Goal: Task Accomplishment & Management: Use online tool/utility

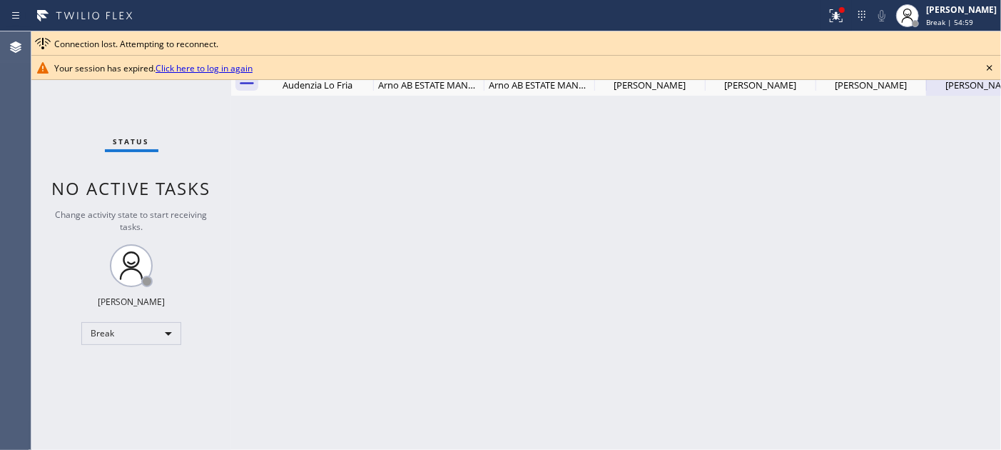
drag, startPoint x: 985, startPoint y: 66, endPoint x: 972, endPoint y: 68, distance: 13.6
click at [985, 66] on icon at bounding box center [989, 67] width 17 height 17
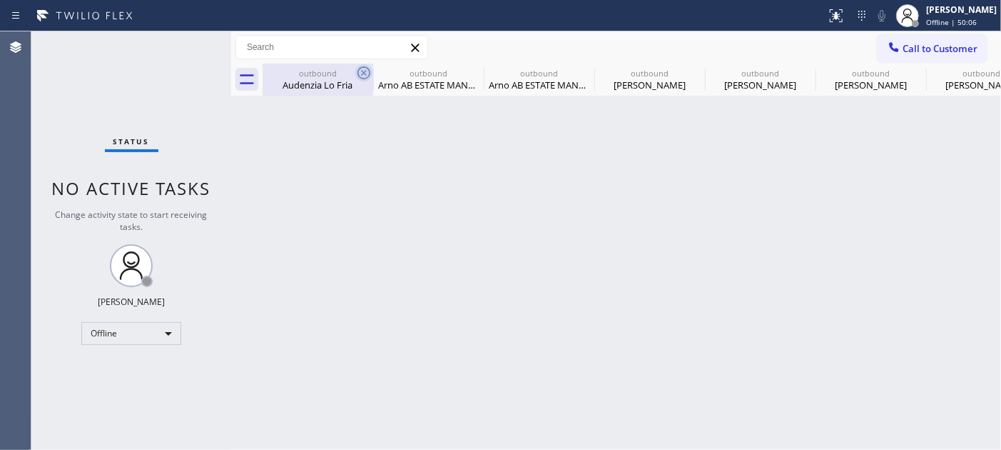
click at [364, 69] on icon at bounding box center [363, 72] width 17 height 17
click at [0, 0] on icon at bounding box center [0, 0] width 0 height 0
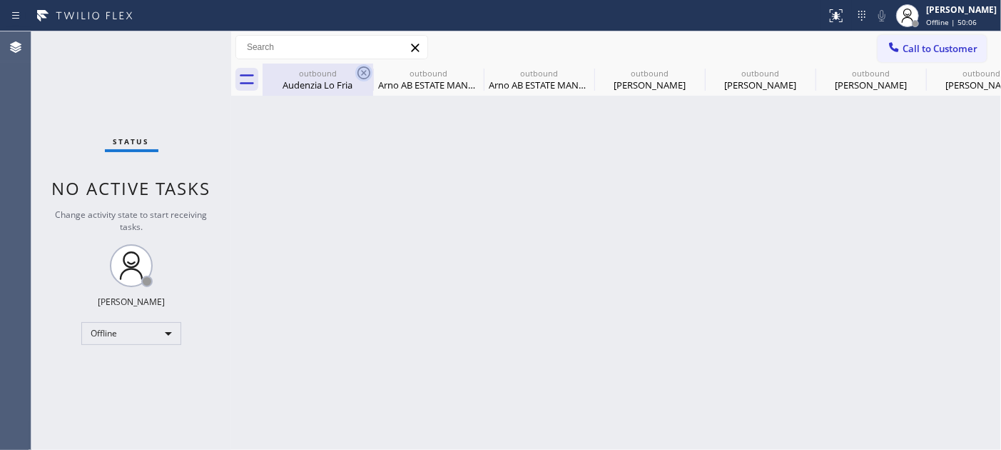
click at [0, 0] on icon at bounding box center [0, 0] width 0 height 0
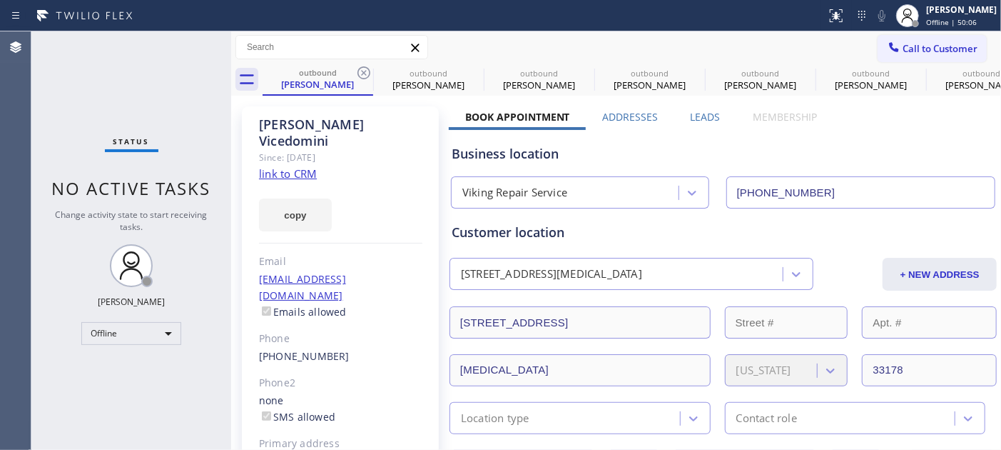
click at [364, 69] on icon at bounding box center [363, 72] width 17 height 17
click at [0, 0] on icon at bounding box center [0, 0] width 0 height 0
click at [364, 69] on icon at bounding box center [363, 72] width 17 height 17
type input "[PHONE_NUMBER]"
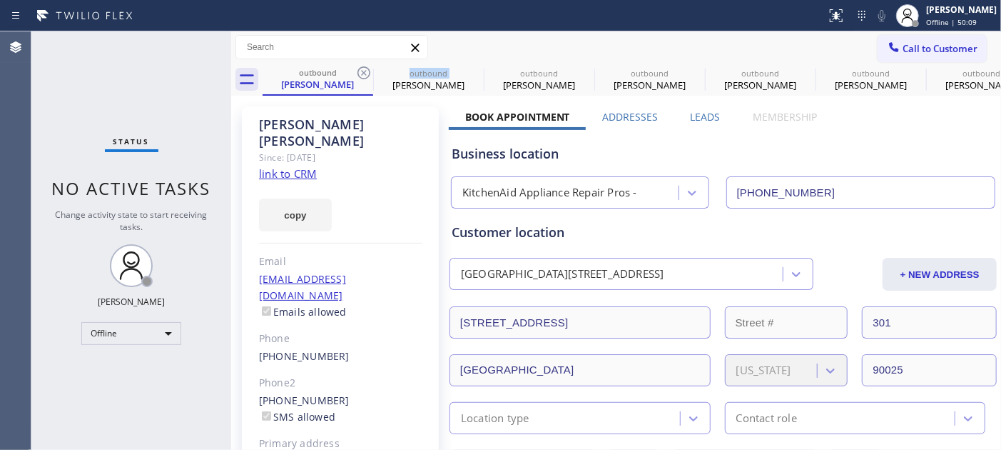
click at [364, 69] on icon at bounding box center [363, 72] width 17 height 17
type input "[PHONE_NUMBER]"
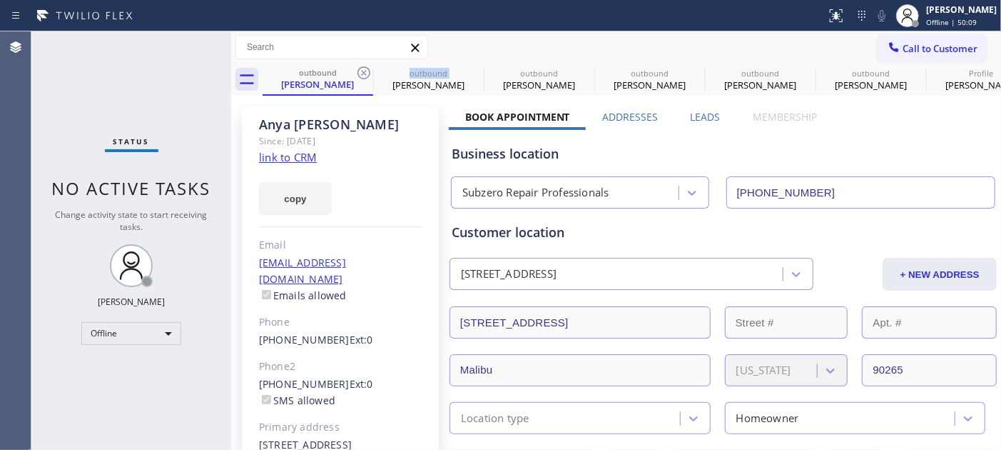
click at [364, 69] on icon at bounding box center [363, 72] width 17 height 17
type input "[PHONE_NUMBER]"
click at [364, 69] on icon at bounding box center [363, 72] width 17 height 17
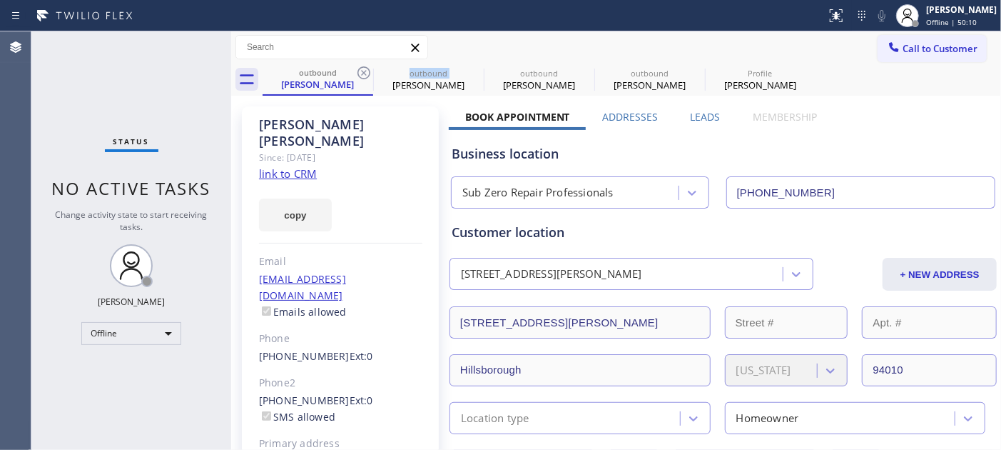
click at [364, 69] on icon at bounding box center [363, 72] width 17 height 17
click at [0, 0] on icon at bounding box center [0, 0] width 0 height 0
type input "[PHONE_NUMBER]"
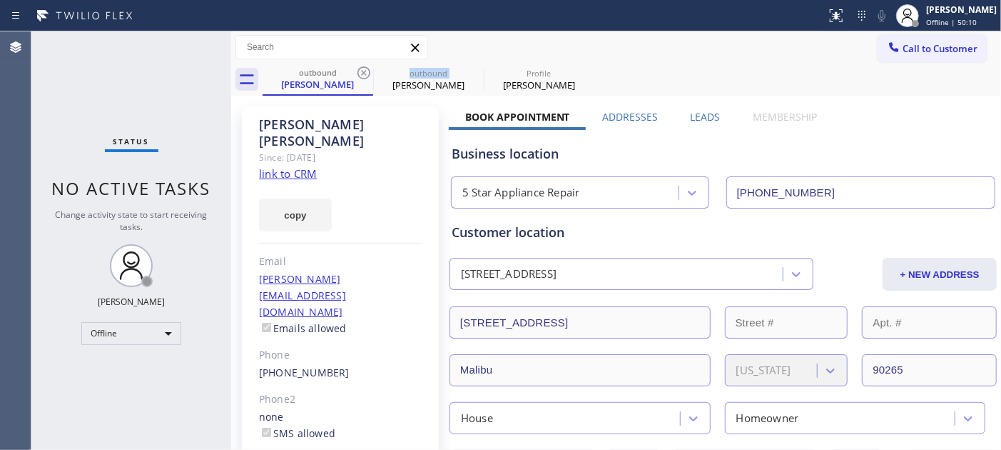
click at [364, 69] on icon at bounding box center [363, 72] width 17 height 17
type input "[PHONE_NUMBER]"
click at [364, 69] on icon at bounding box center [363, 72] width 17 height 17
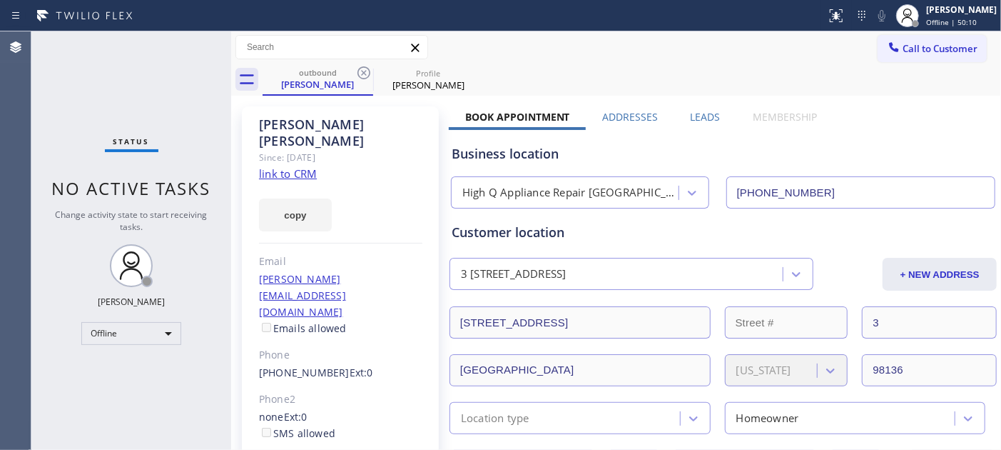
click at [0, 0] on icon at bounding box center [0, 0] width 0 height 0
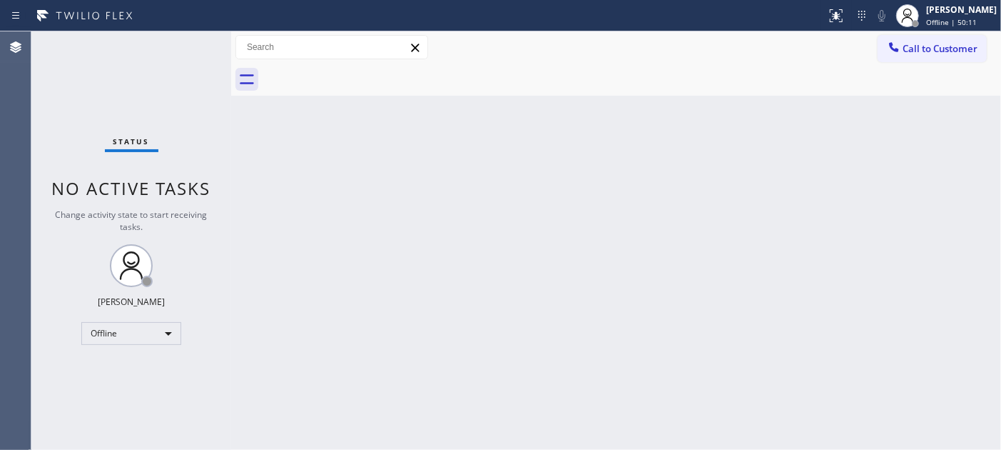
click at [536, 98] on div "Back to Dashboard Change Sender ID Customers Technicians Select a contact Outbo…" at bounding box center [616, 240] width 770 height 418
click at [415, 46] on icon at bounding box center [415, 47] width 17 height 17
click at [950, 6] on div "[PERSON_NAME]" at bounding box center [961, 10] width 71 height 12
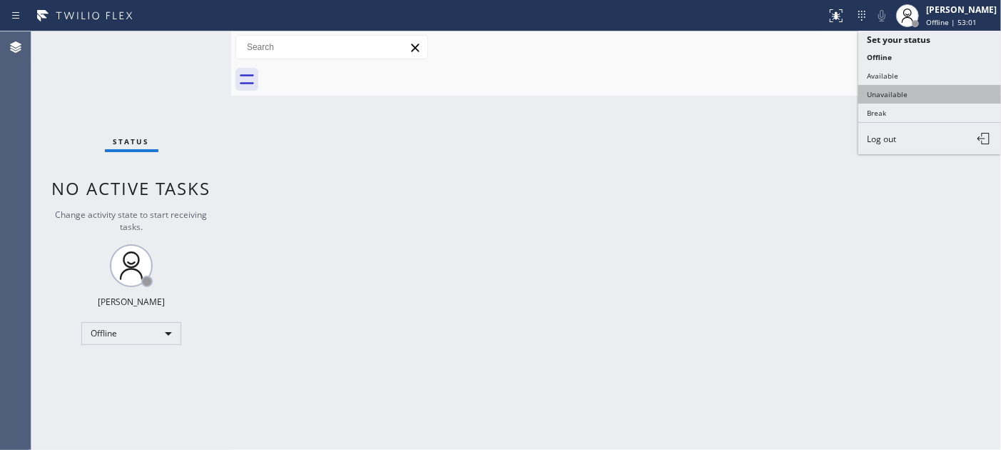
click at [923, 91] on button "Unavailable" at bounding box center [929, 94] width 143 height 19
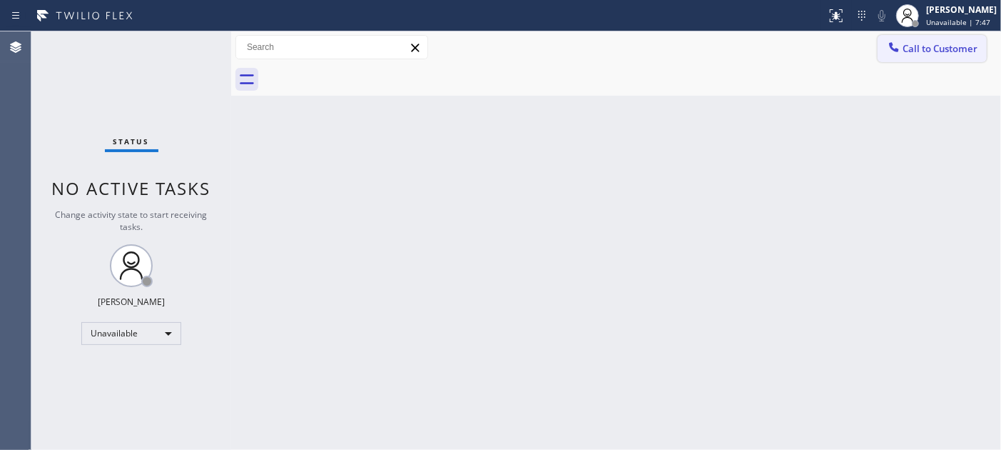
click at [919, 51] on span "Call to Customer" at bounding box center [940, 48] width 75 height 13
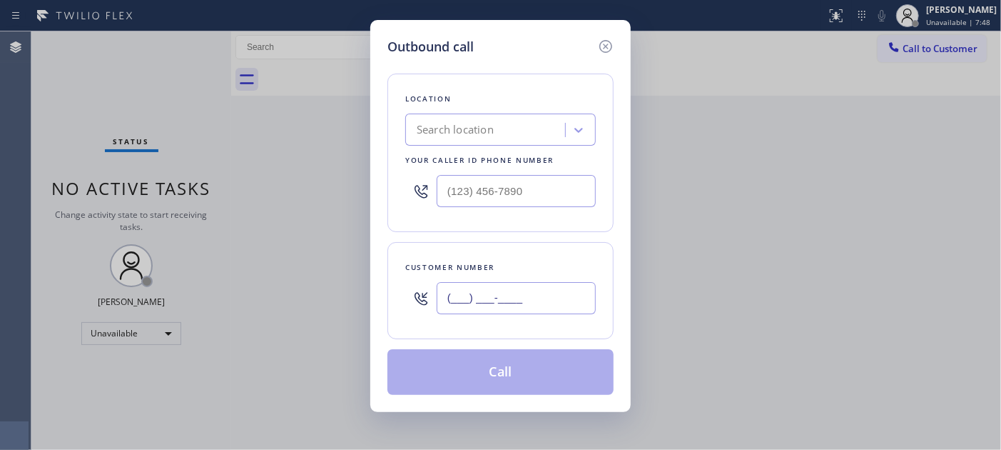
click at [473, 302] on input "(___) ___-____" at bounding box center [516, 298] width 159 height 32
paste input "714) 305-4051"
drag, startPoint x: 522, startPoint y: 285, endPoint x: 458, endPoint y: 176, distance: 127.3
click at [305, 278] on div "Outbound call Location Search location Your caller id phone number Customer num…" at bounding box center [500, 225] width 1001 height 450
paste input "text"
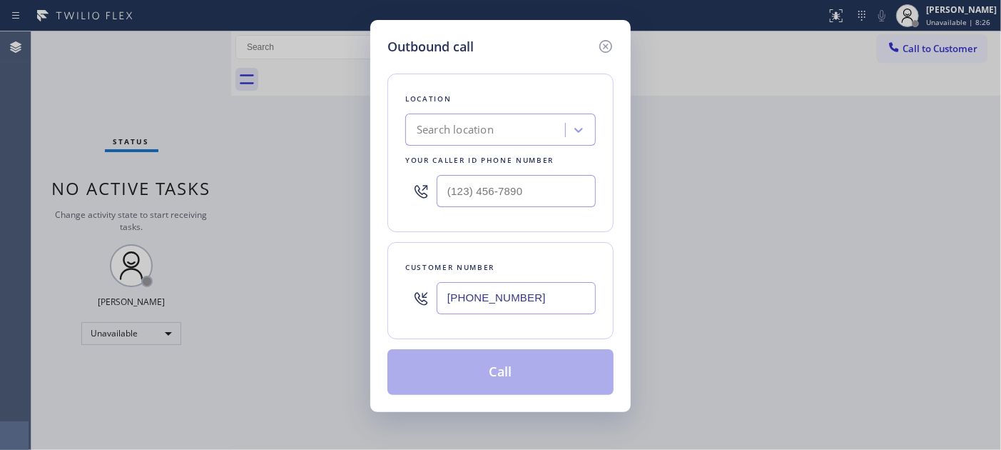
type input "(714) 305-4051"
drag, startPoint x: 551, startPoint y: 186, endPoint x: 330, endPoint y: 186, distance: 221.2
click at [330, 186] on div "Outbound call Location Search location Your caller id phone number (___) ___-__…" at bounding box center [500, 225] width 1001 height 450
paste input "813) 285-7775"
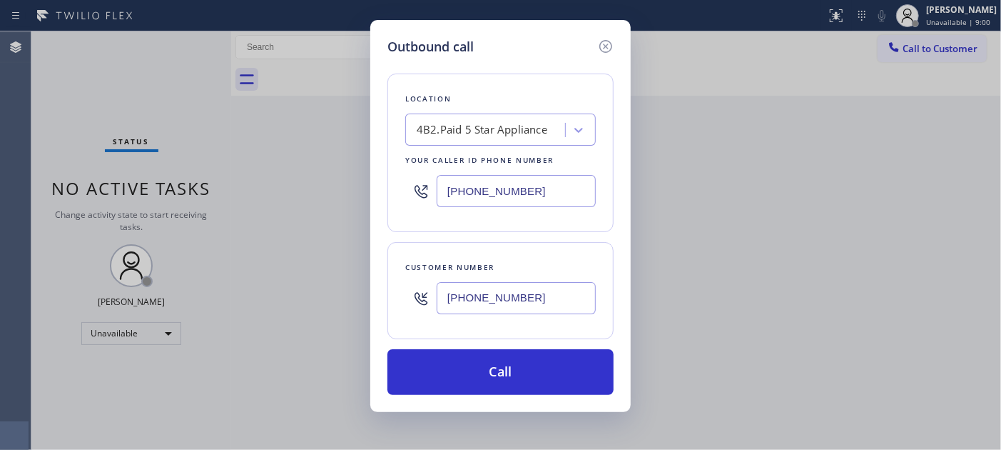
type input "(813) 285-7775"
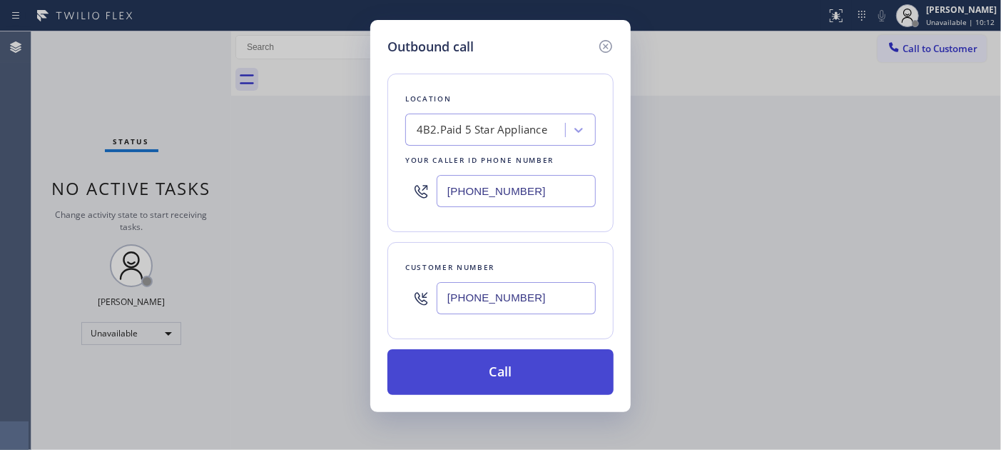
click at [482, 366] on button "Call" at bounding box center [500, 372] width 226 height 46
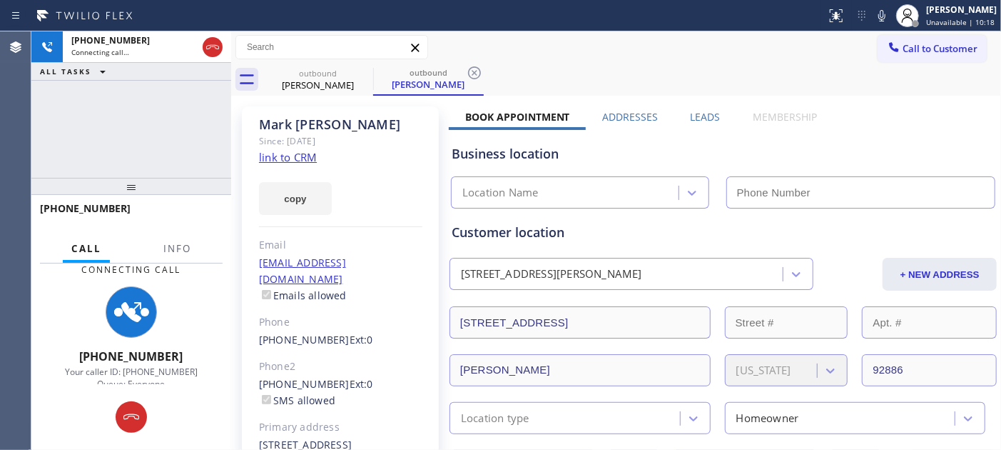
type input "(813) 285-7775"
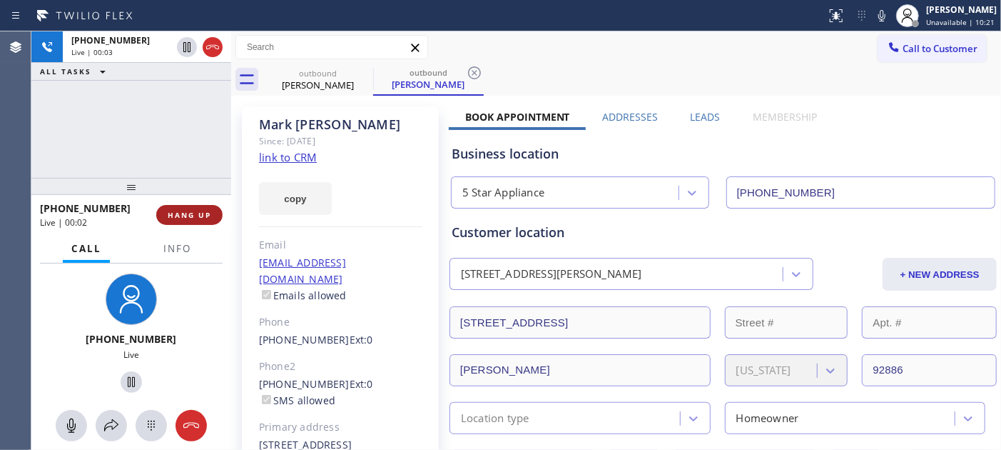
drag, startPoint x: 148, startPoint y: 225, endPoint x: 160, endPoint y: 223, distance: 11.6
click at [152, 225] on div "+17143054051 Live | 00:02" at bounding box center [98, 214] width 116 height 37
click at [161, 223] on button "HANG UP" at bounding box center [189, 215] width 66 height 20
drag, startPoint x: 174, startPoint y: 186, endPoint x: 148, endPoint y: 101, distance: 88.9
click at [148, 101] on div "+17143054051 Live | 00:04 ALL TASKS ALL TASKS ACTIVE TASKS TASKS IN WRAP UP +17…" at bounding box center [131, 240] width 200 height 418
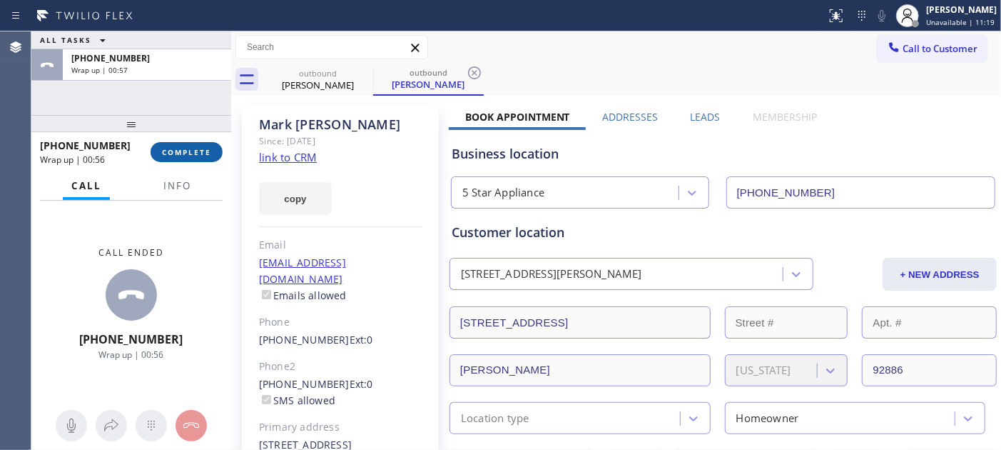
click at [188, 153] on span "COMPLETE" at bounding box center [186, 152] width 49 height 10
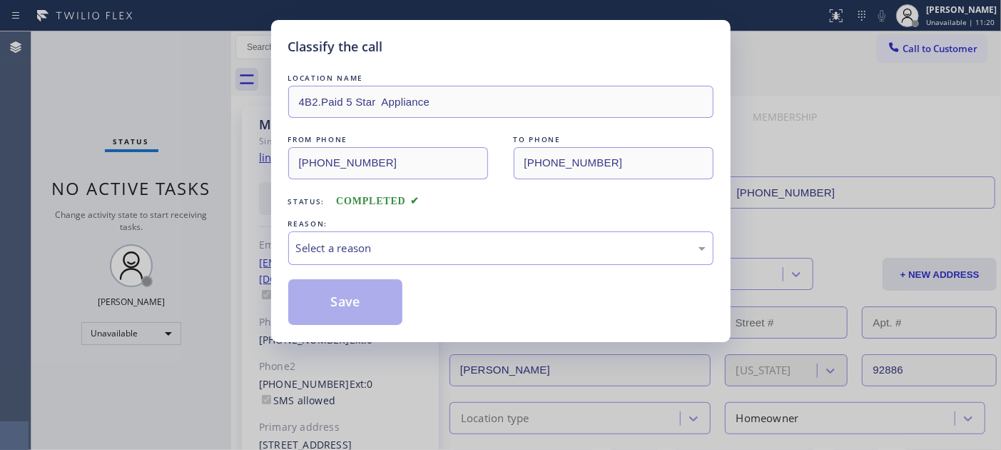
click at [188, 153] on div "Classify the call LOCATION NAME 4B2.Paid 5 Star Appliance FROM PHONE (813) 285-…" at bounding box center [500, 225] width 1001 height 450
click at [474, 247] on div "Select a reason" at bounding box center [501, 248] width 410 height 16
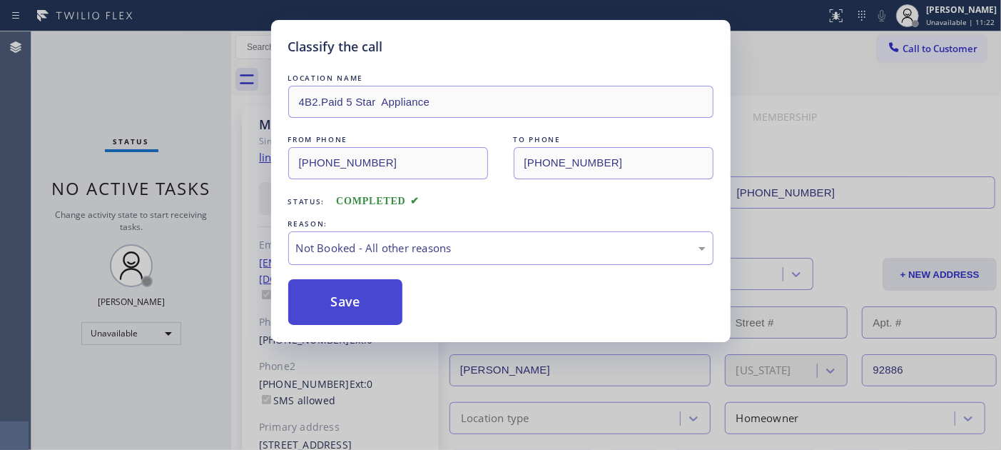
click at [326, 307] on button "Save" at bounding box center [345, 302] width 115 height 46
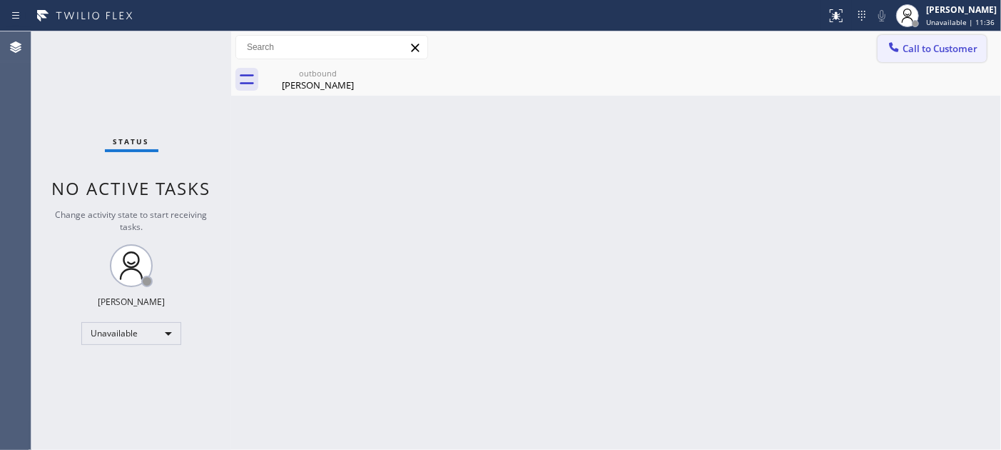
click at [916, 52] on span "Call to Customer" at bounding box center [940, 48] width 75 height 13
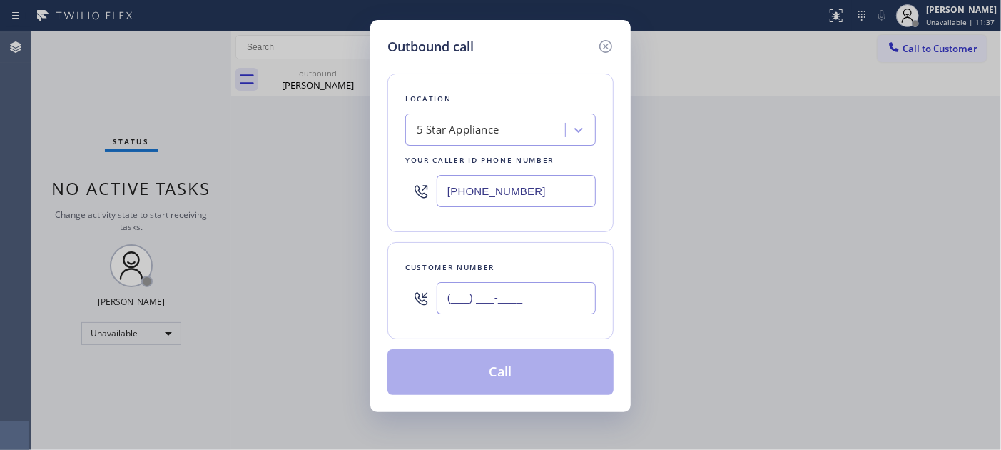
click at [487, 283] on input "(___) ___-____" at bounding box center [516, 298] width 159 height 32
paste input "310) 864-4325"
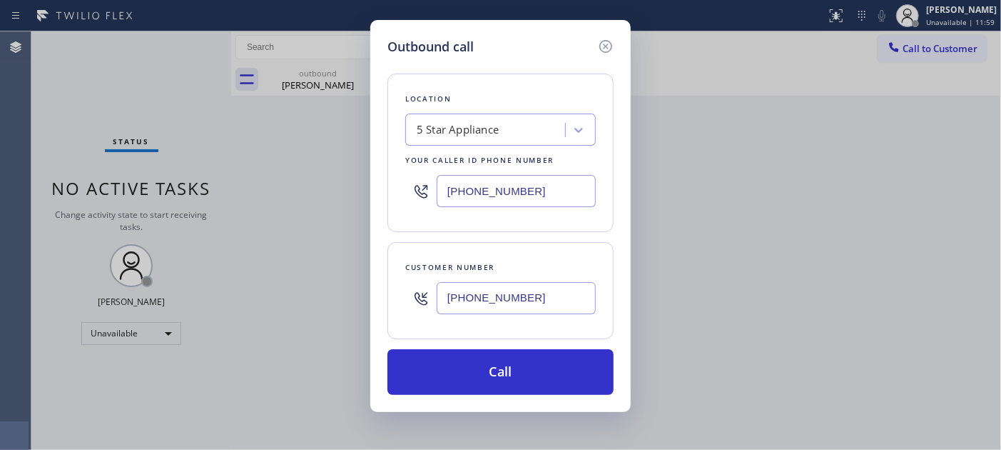
drag, startPoint x: 537, startPoint y: 295, endPoint x: 404, endPoint y: 274, distance: 134.4
click at [405, 276] on div "(310) 864-4325" at bounding box center [500, 298] width 191 height 46
paste input "text"
type input "(310) 864-4325"
drag, startPoint x: 425, startPoint y: 182, endPoint x: 403, endPoint y: 182, distance: 21.4
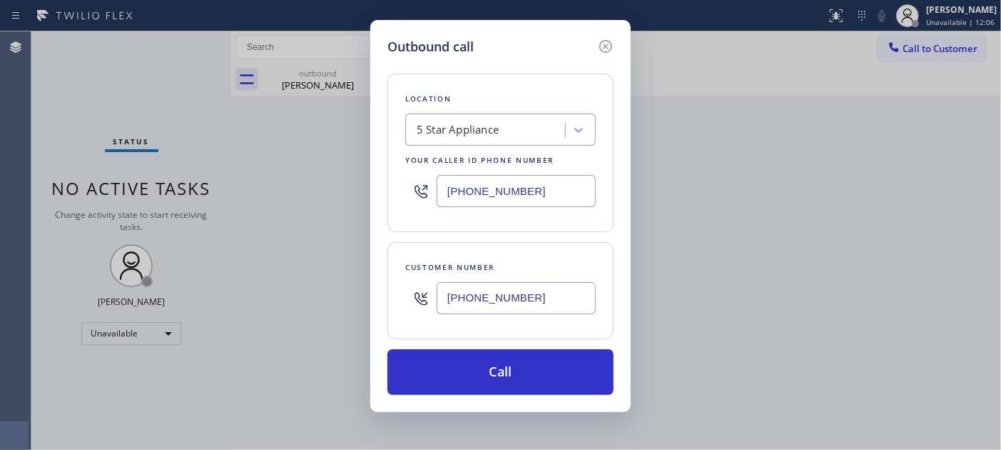
click at [405, 182] on div "(813) 285-7775" at bounding box center [500, 191] width 191 height 46
paste input "714) 203-2340"
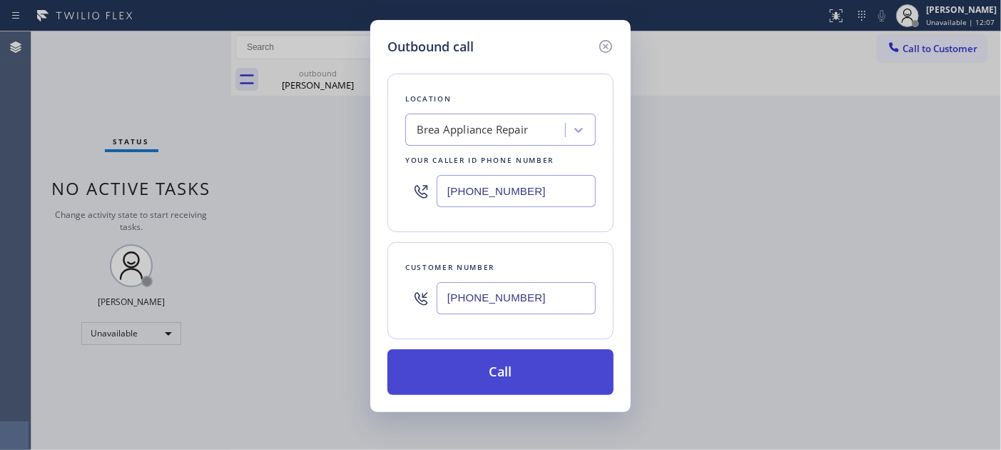
type input "(714) 203-2340"
click at [546, 355] on button "Call" at bounding box center [500, 372] width 226 height 46
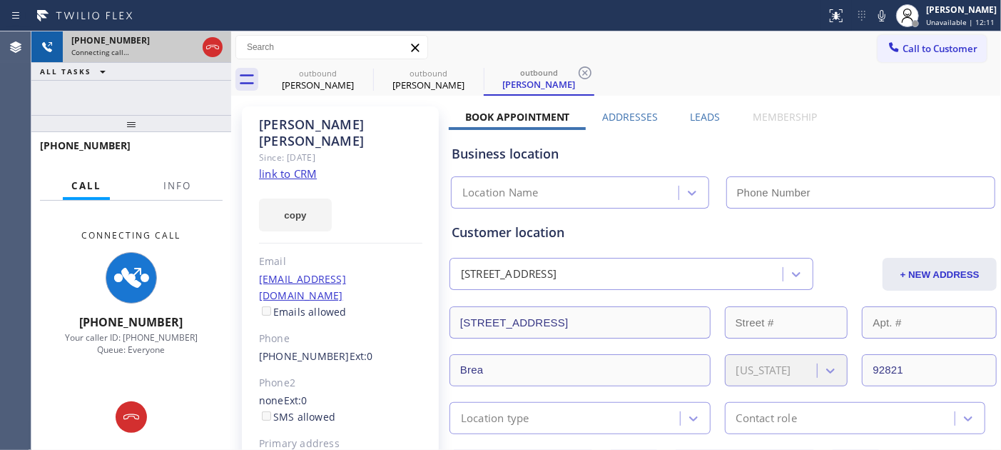
drag, startPoint x: 144, startPoint y: 121, endPoint x: 126, endPoint y: 51, distance: 72.3
click at [130, 64] on div "+13108644325 Connecting call… ALL TASKS ALL TASKS ACTIVE TASKS TASKS IN WRAP UP…" at bounding box center [131, 240] width 200 height 418
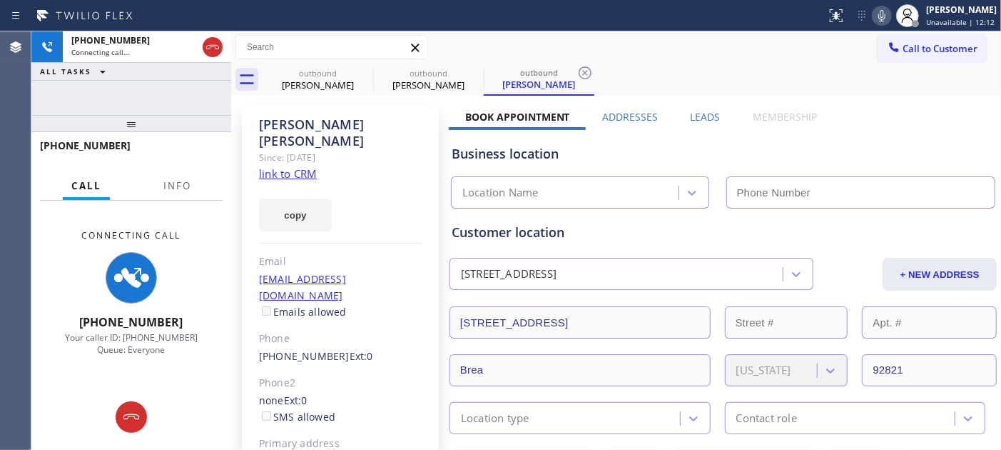
type input "(714) 203-2340"
click at [875, 11] on icon at bounding box center [881, 15] width 17 height 17
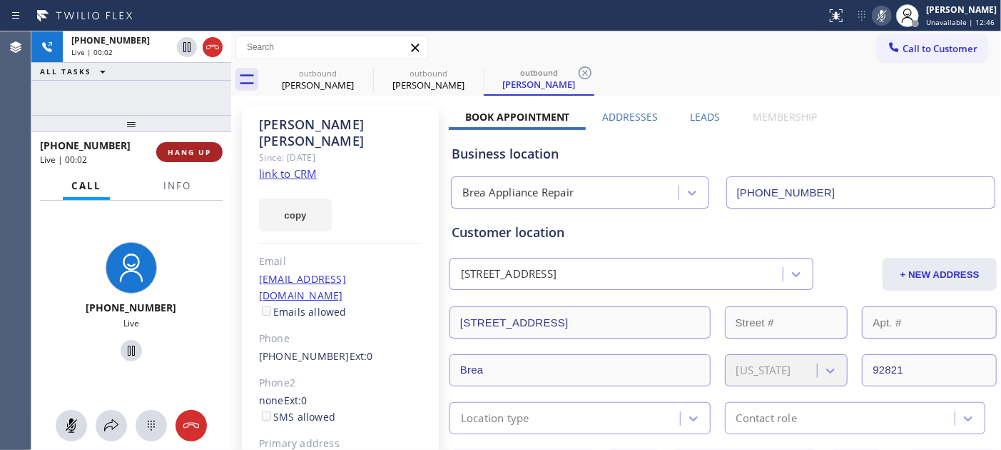
click at [195, 145] on button "HANG UP" at bounding box center [189, 152] width 66 height 20
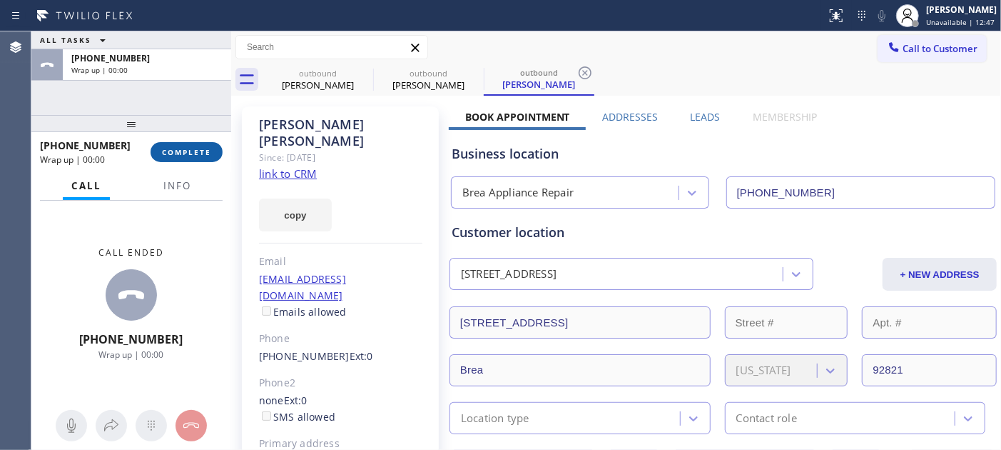
click at [194, 144] on button "COMPLETE" at bounding box center [187, 152] width 72 height 20
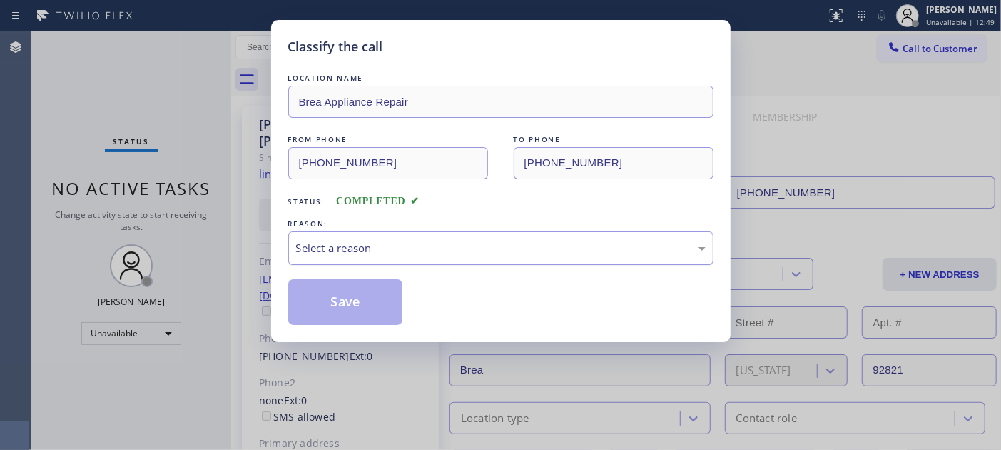
click at [373, 245] on div "Select a reason" at bounding box center [501, 248] width 410 height 16
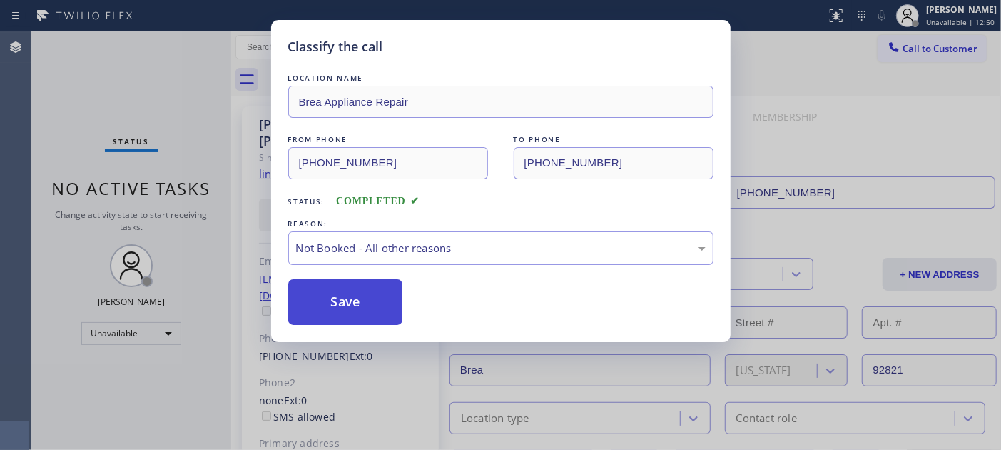
click at [332, 296] on button "Save" at bounding box center [345, 302] width 115 height 46
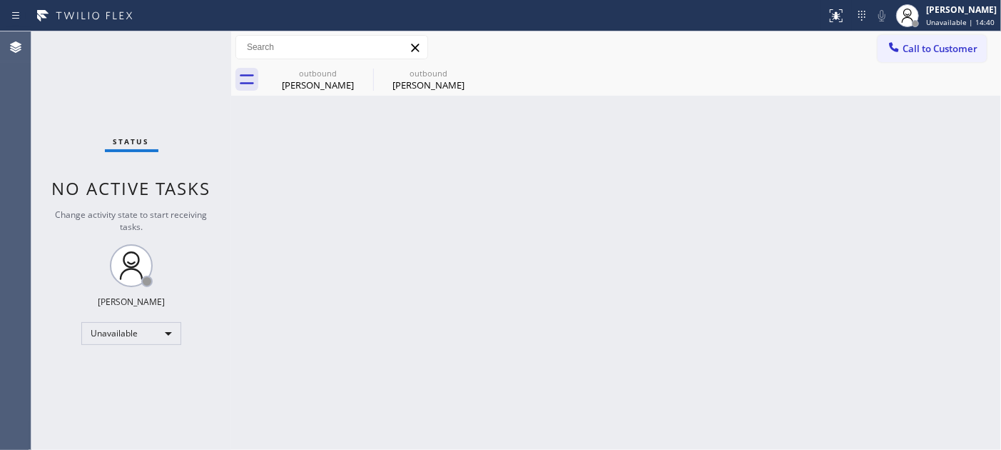
drag, startPoint x: 923, startPoint y: 45, endPoint x: 841, endPoint y: 101, distance: 100.1
click at [924, 44] on span "Call to Customer" at bounding box center [940, 48] width 75 height 13
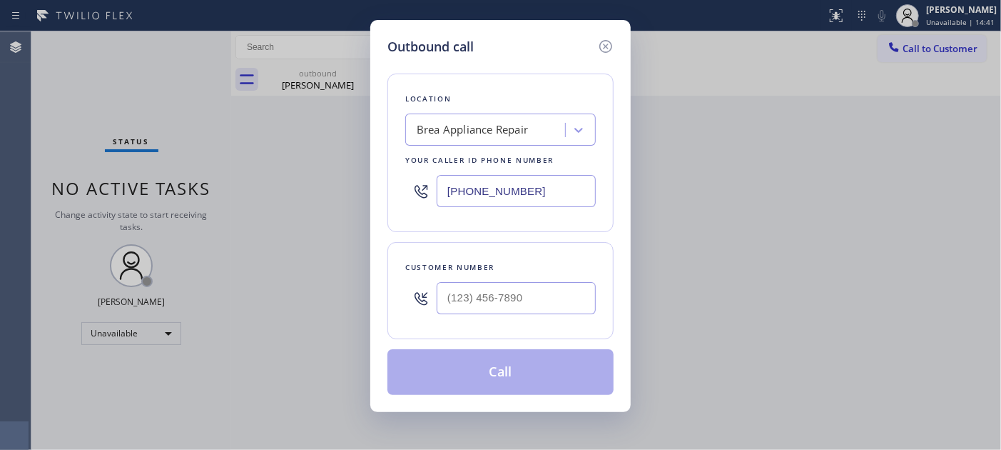
click at [540, 317] on div at bounding box center [516, 298] width 159 height 46
click at [539, 302] on input "(___) ___-____" at bounding box center [516, 298] width 159 height 32
paste input "562) 243-4797"
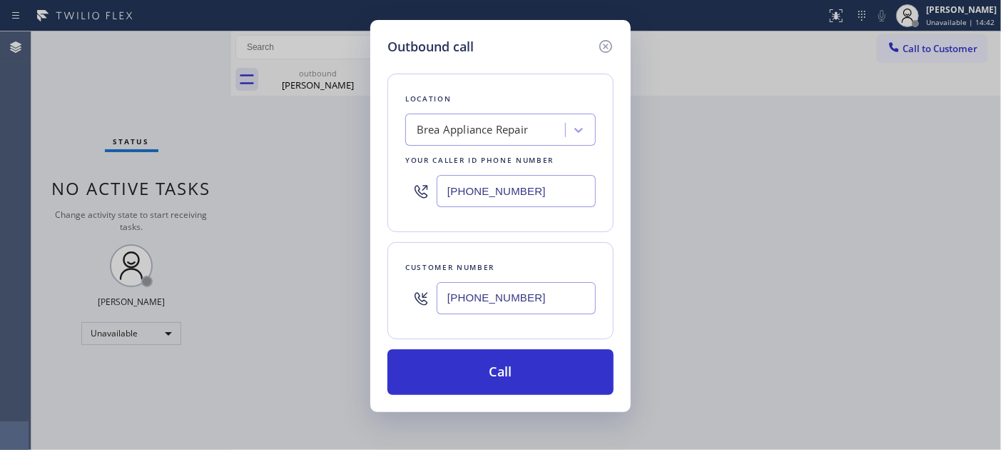
type input "(562) 243-4797"
drag, startPoint x: 522, startPoint y: 186, endPoint x: 405, endPoint y: 164, distance: 118.4
click at [389, 164] on div "Location Brea Appliance Repair Your caller id phone number (714) 203-2340" at bounding box center [500, 152] width 226 height 158
paste input "855) 731-4952"
type input "[PHONE_NUMBER]"
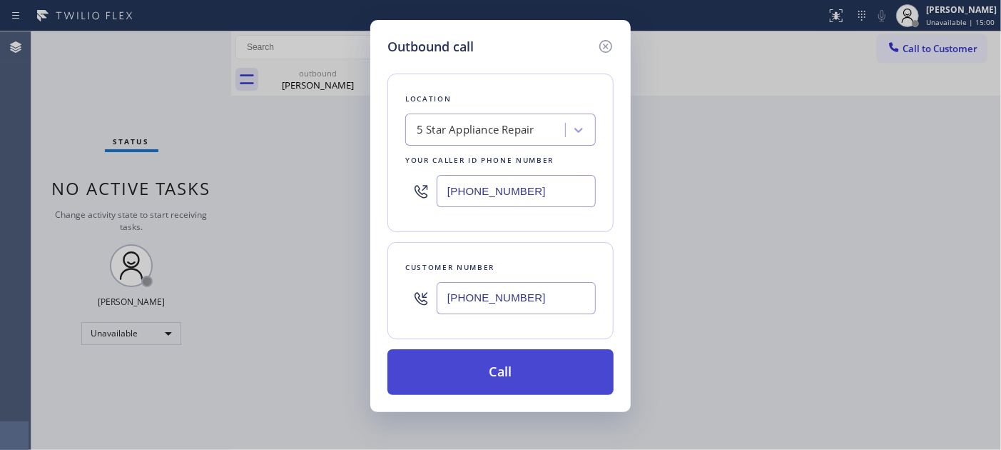
click at [514, 375] on button "Call" at bounding box center [500, 372] width 226 height 46
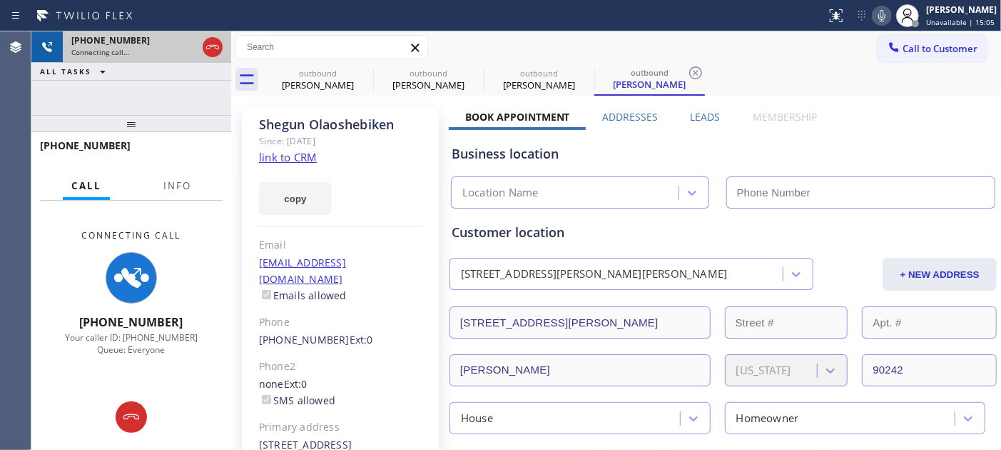
drag, startPoint x: 191, startPoint y: 118, endPoint x: 186, endPoint y: 31, distance: 87.2
click at [191, 78] on div "+15622434797 Connecting call… ALL TASKS ALL TASKS ACTIVE TASKS TASKS IN WRAP UP…" at bounding box center [131, 240] width 200 height 418
type input "[PHONE_NUMBER]"
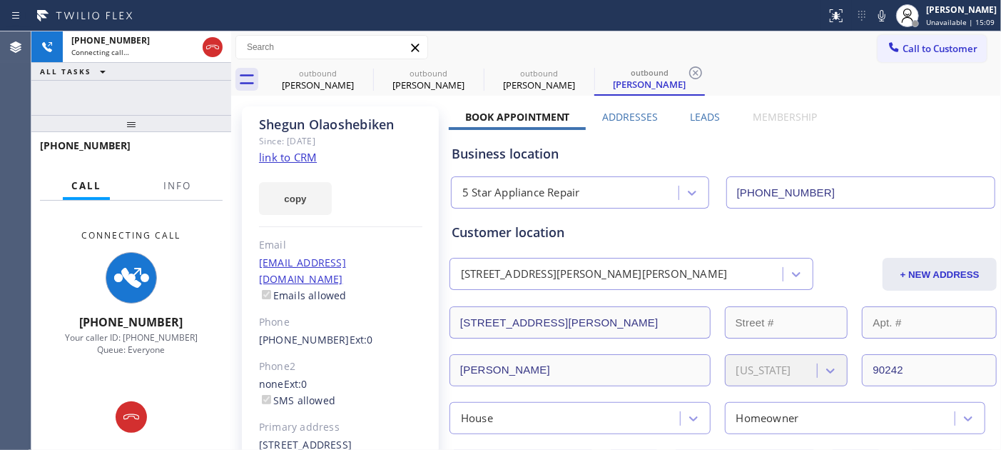
drag, startPoint x: 883, startPoint y: 9, endPoint x: 852, endPoint y: 1, distance: 31.9
click at [883, 9] on icon at bounding box center [881, 15] width 17 height 17
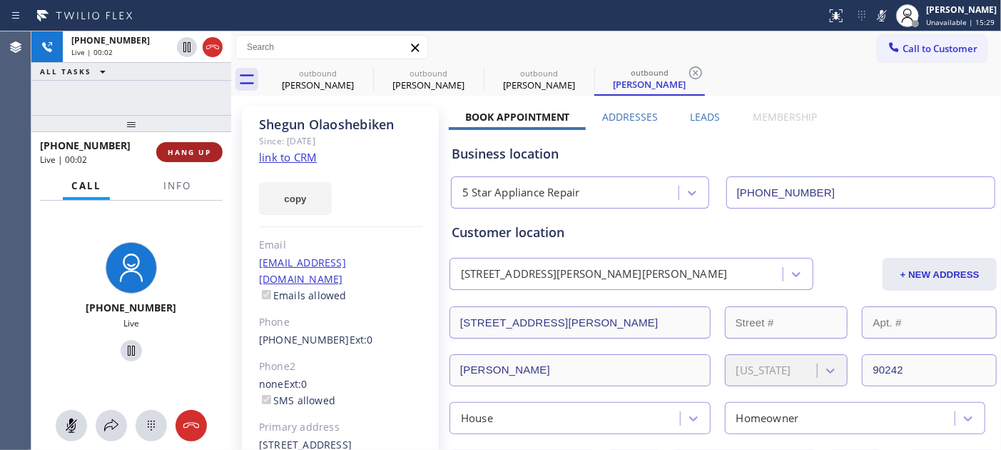
click at [207, 147] on span "HANG UP" at bounding box center [190, 152] width 44 height 10
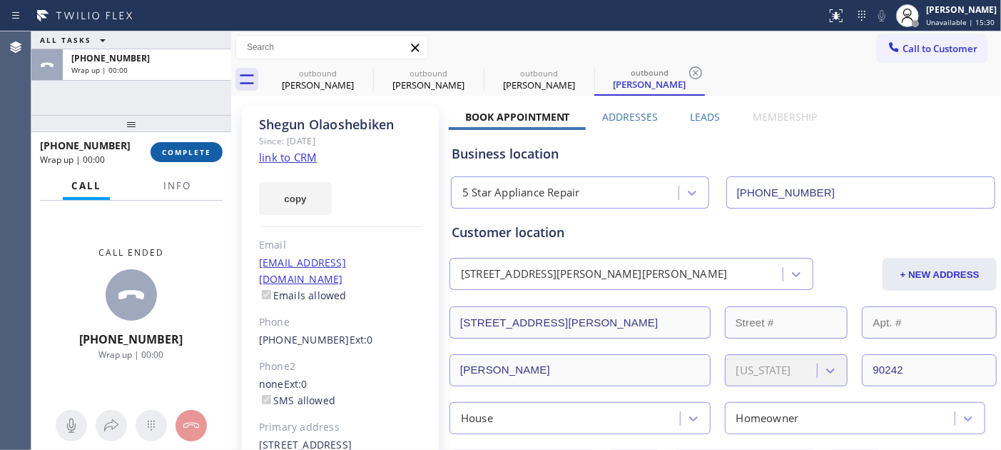
click at [196, 158] on button "COMPLETE" at bounding box center [187, 152] width 72 height 20
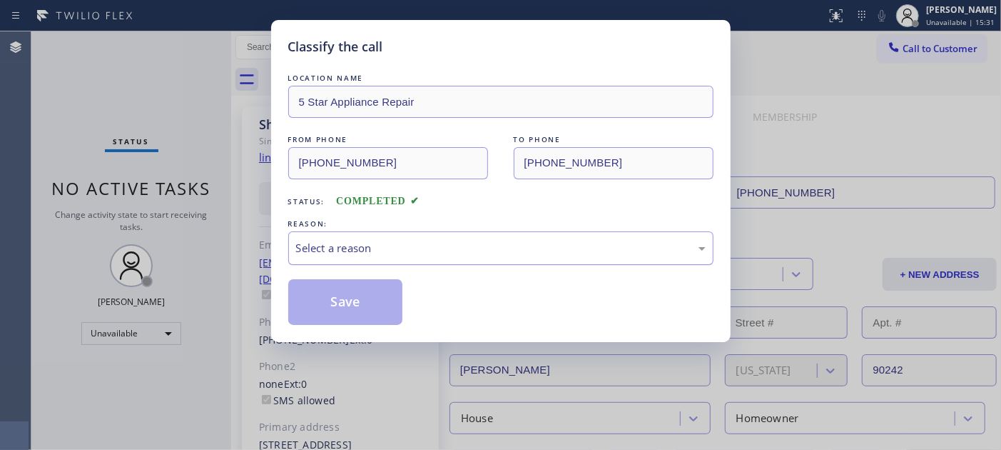
click at [358, 255] on div "Select a reason" at bounding box center [501, 248] width 410 height 16
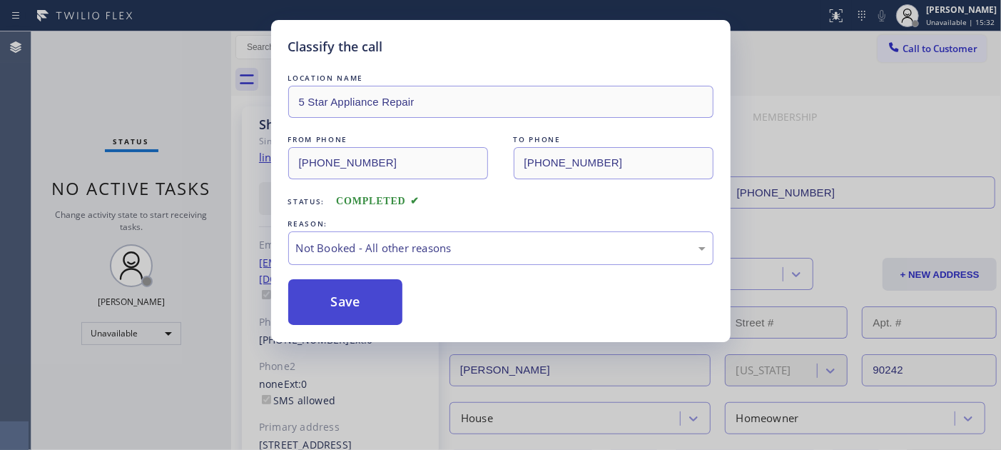
click at [337, 297] on button "Save" at bounding box center [345, 302] width 115 height 46
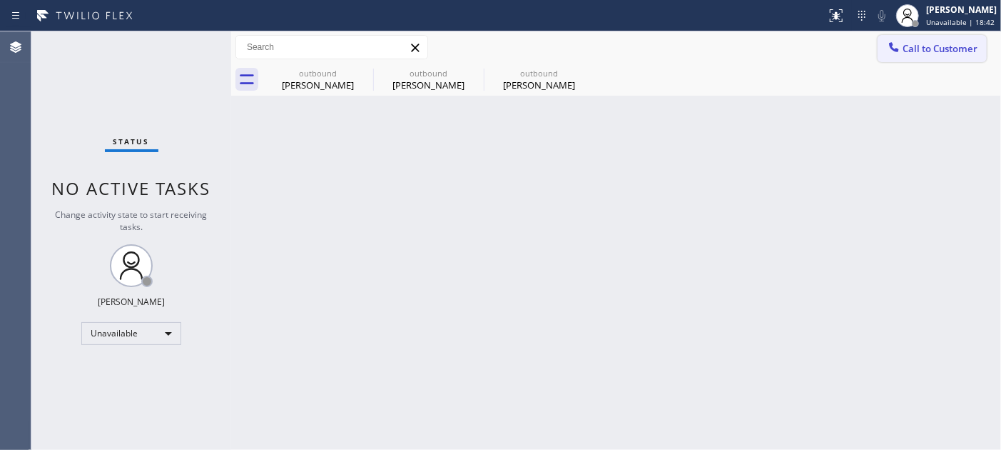
click at [918, 44] on span "Call to Customer" at bounding box center [940, 48] width 75 height 13
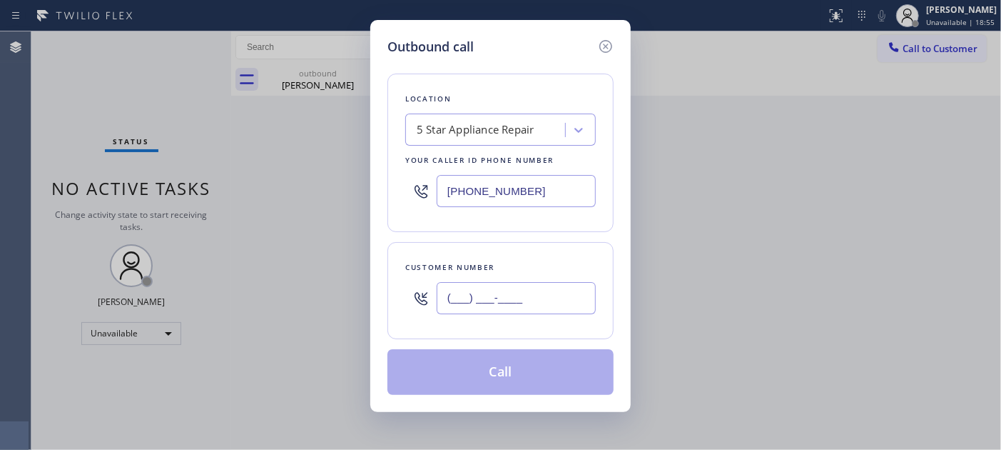
click at [539, 290] on input "(___) ___-____" at bounding box center [516, 298] width 159 height 32
paste input "425) 737-9467"
type input "(425) 737-9467"
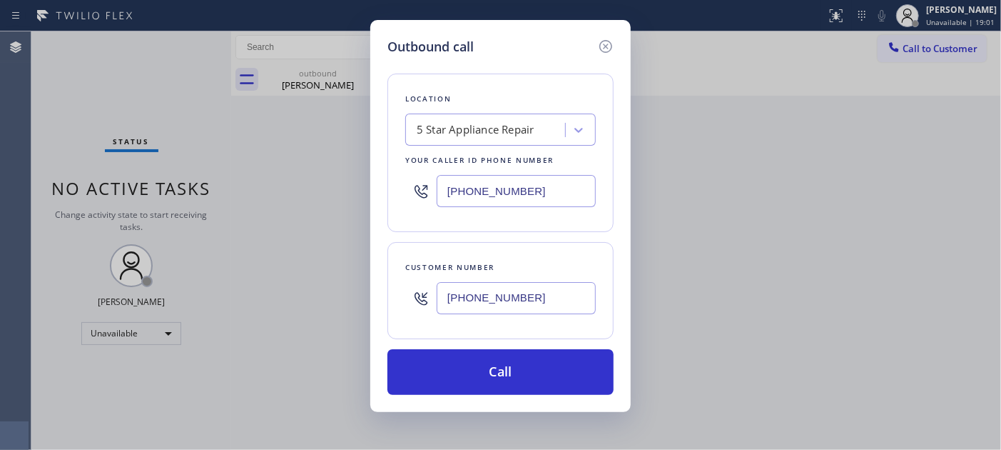
click at [352, 152] on div "Outbound call Location 5 Star Appliance Repair Your caller id phone number (855…" at bounding box center [500, 225] width 1001 height 450
paste input "206) 309-8891"
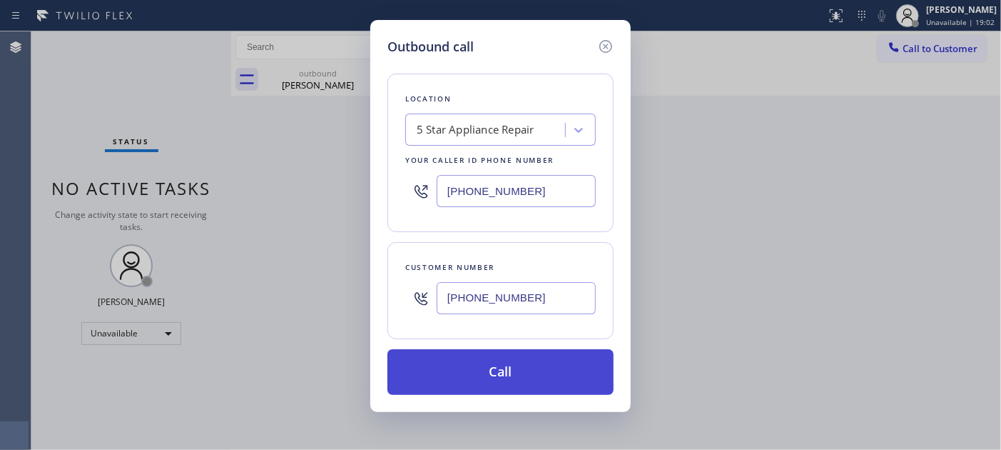
type input "(206) 309-8891"
click at [535, 362] on button "Call" at bounding box center [500, 372] width 226 height 46
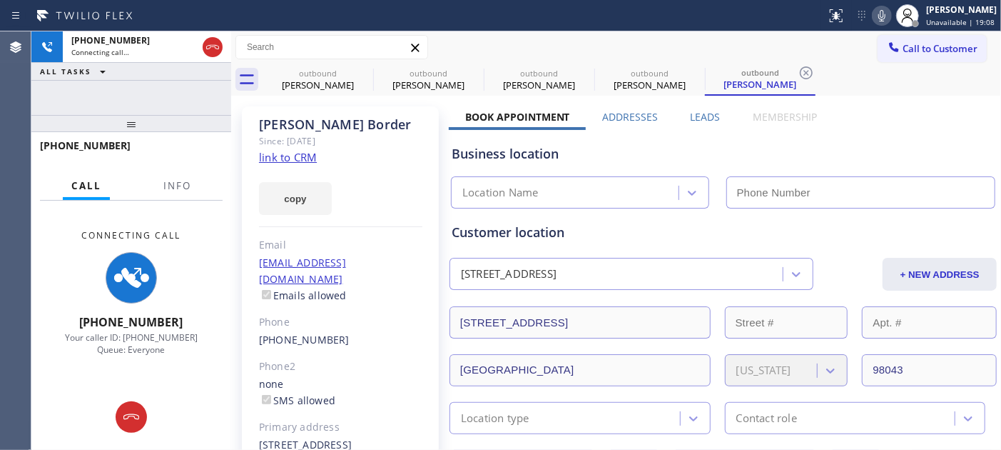
click at [880, 11] on icon at bounding box center [881, 15] width 17 height 17
type input "(206) 309-8891"
click at [138, 409] on icon at bounding box center [131, 416] width 17 height 17
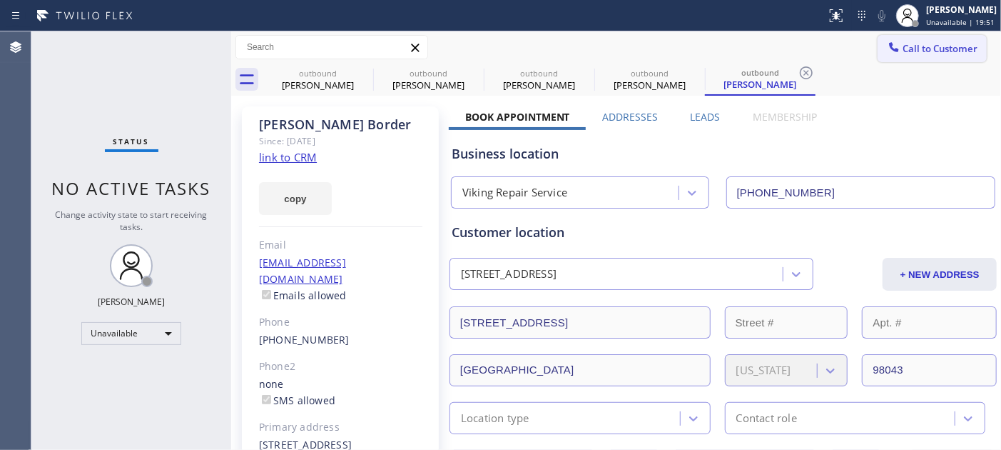
click at [903, 42] on span "Call to Customer" at bounding box center [940, 48] width 75 height 13
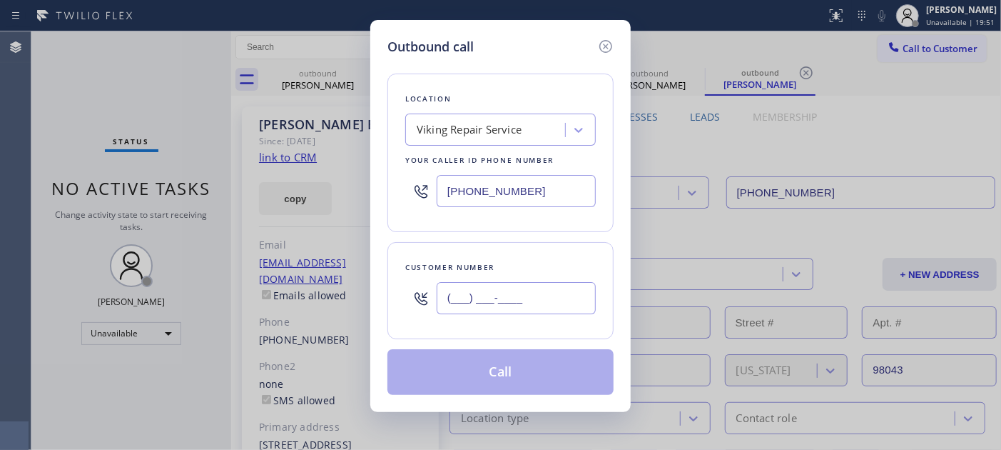
click at [519, 303] on input "(___) ___-____" at bounding box center [516, 298] width 159 height 32
paste input "617) 416-1979"
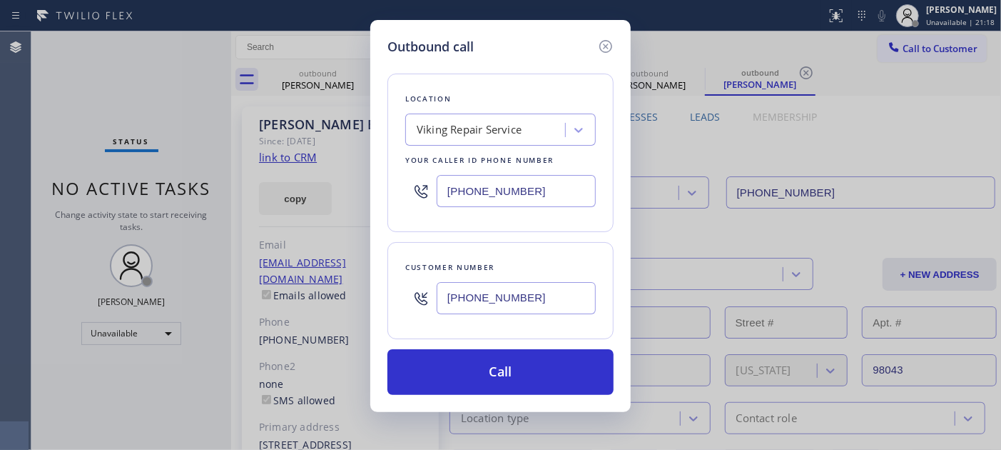
drag, startPoint x: 535, startPoint y: 297, endPoint x: 372, endPoint y: 289, distance: 162.9
click at [369, 290] on div "Outbound call Location Viking Repair Service Your caller id phone number (206) …" at bounding box center [500, 225] width 1001 height 450
paste input "310) 738-3834"
type input "(310) 738-3834"
drag, startPoint x: 532, startPoint y: 203, endPoint x: 354, endPoint y: 196, distance: 177.8
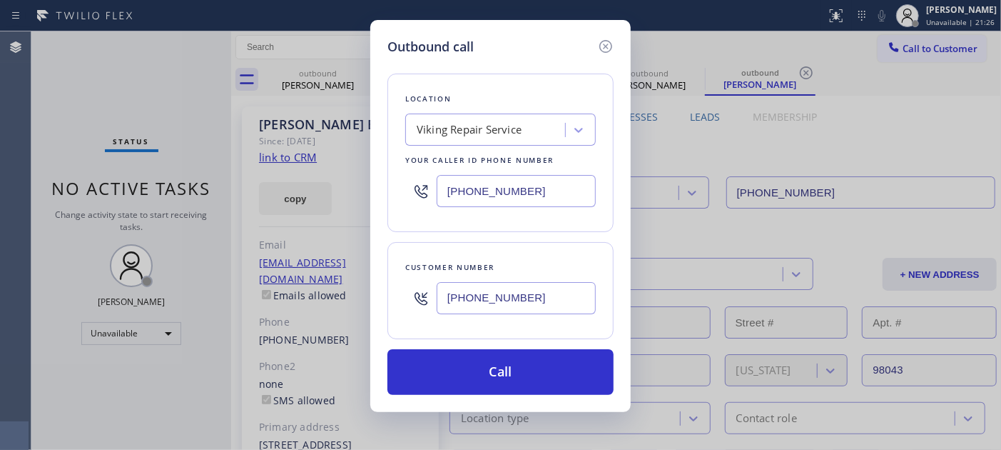
click at [354, 196] on div "Outbound call Location Viking Repair Service Your caller id phone number (206) …" at bounding box center [500, 225] width 1001 height 450
paste input "855) 731-4952"
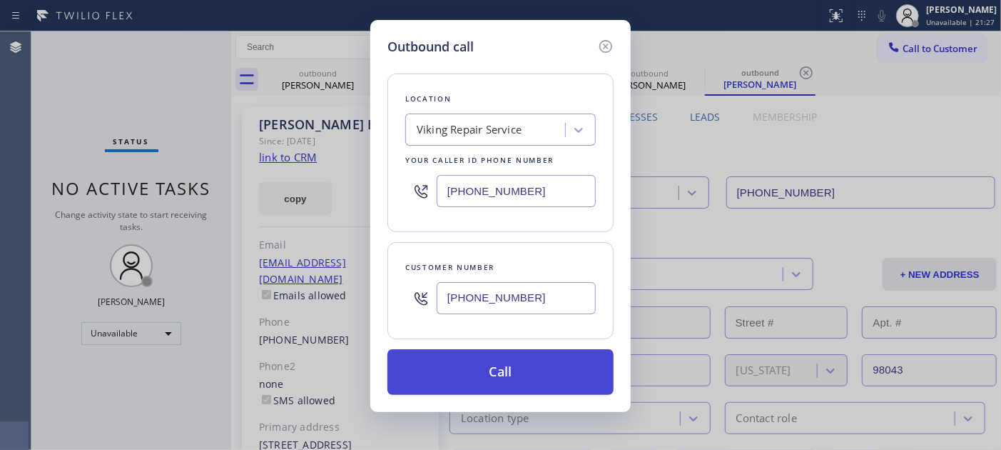
type input "[PHONE_NUMBER]"
click at [564, 355] on button "Call" at bounding box center [500, 372] width 226 height 46
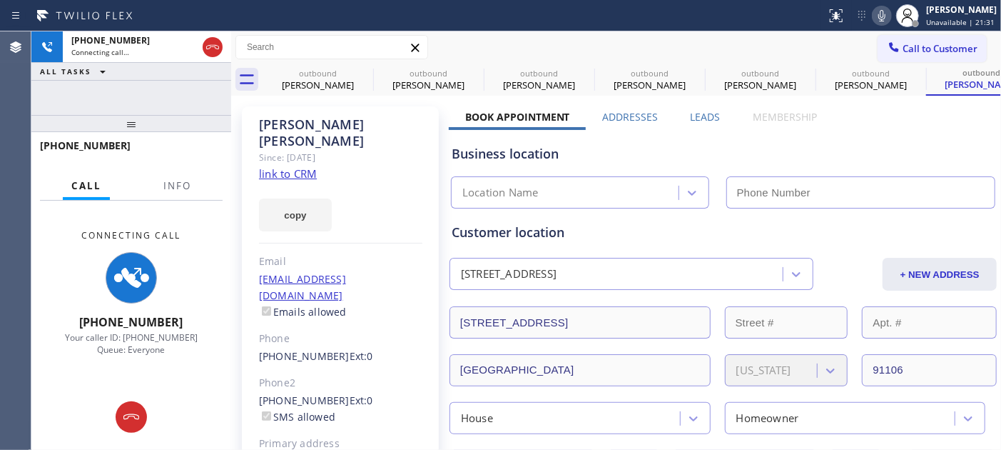
type input "(206) 309-8891"
click at [873, 19] on icon at bounding box center [881, 15] width 17 height 17
drag, startPoint x: 152, startPoint y: 123, endPoint x: 264, endPoint y: 22, distance: 151.0
click at [155, 96] on div "+13107383834 Connecting call… ALL TASKS ALL TASKS ACTIVE TASKS TASKS IN WRAP UP…" at bounding box center [131, 240] width 200 height 418
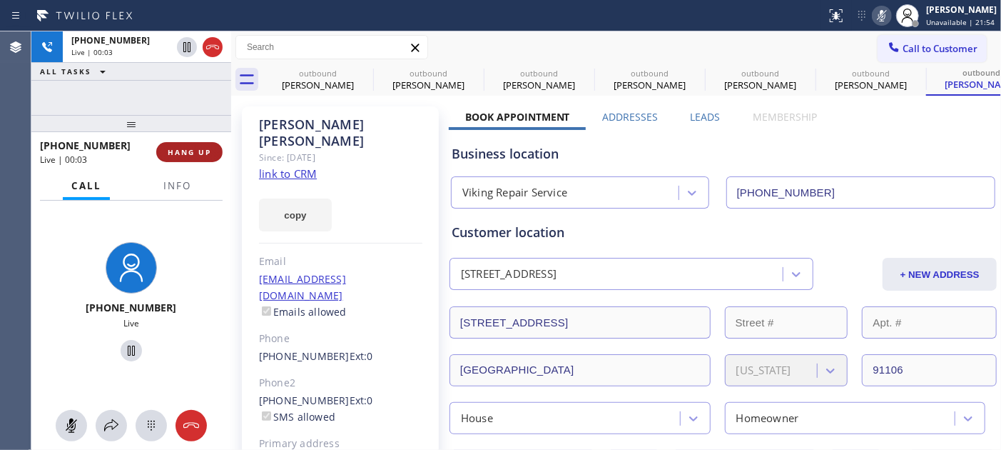
click at [172, 151] on span "HANG UP" at bounding box center [190, 152] width 44 height 10
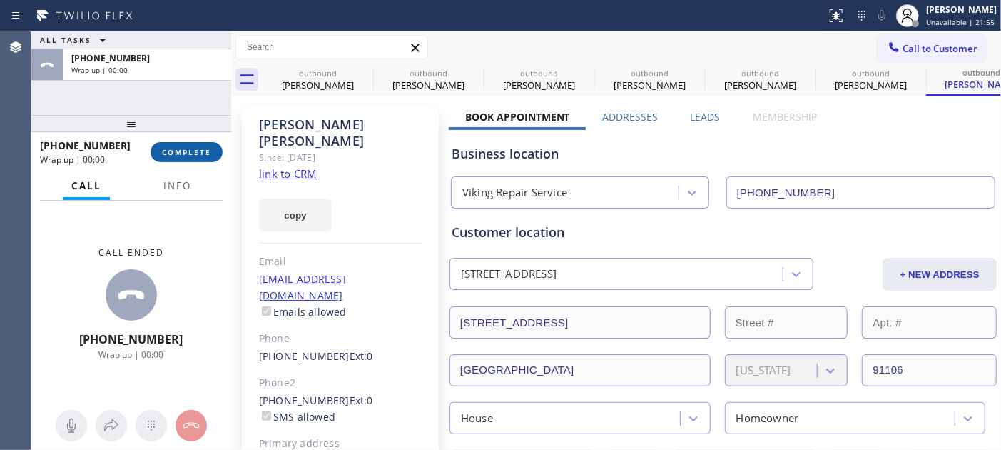
click at [198, 151] on span "COMPLETE" at bounding box center [186, 152] width 49 height 10
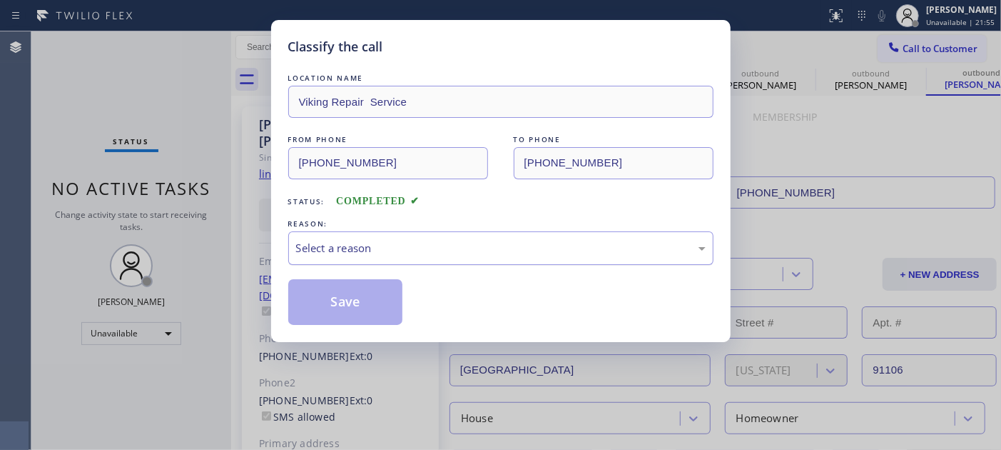
click at [422, 259] on div "Select a reason" at bounding box center [500, 248] width 425 height 34
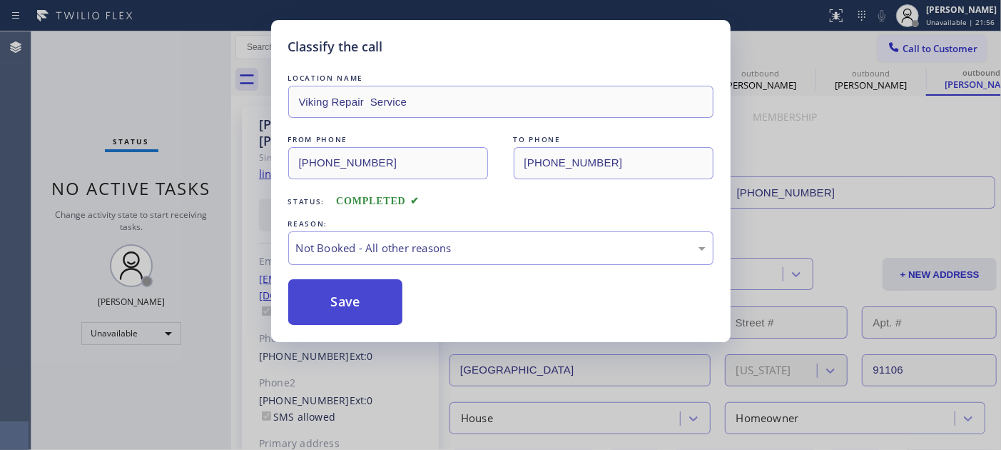
click at [369, 290] on button "Save" at bounding box center [345, 302] width 115 height 46
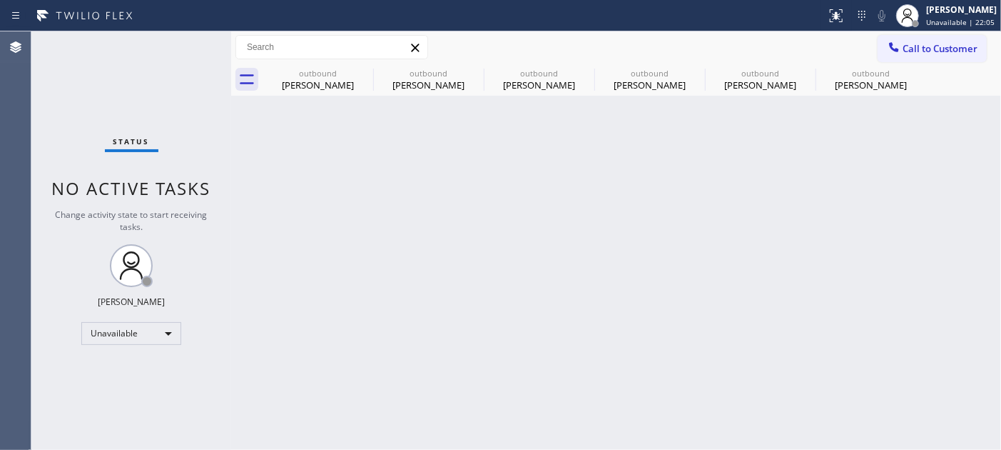
click at [945, 51] on span "Call to Customer" at bounding box center [940, 48] width 75 height 13
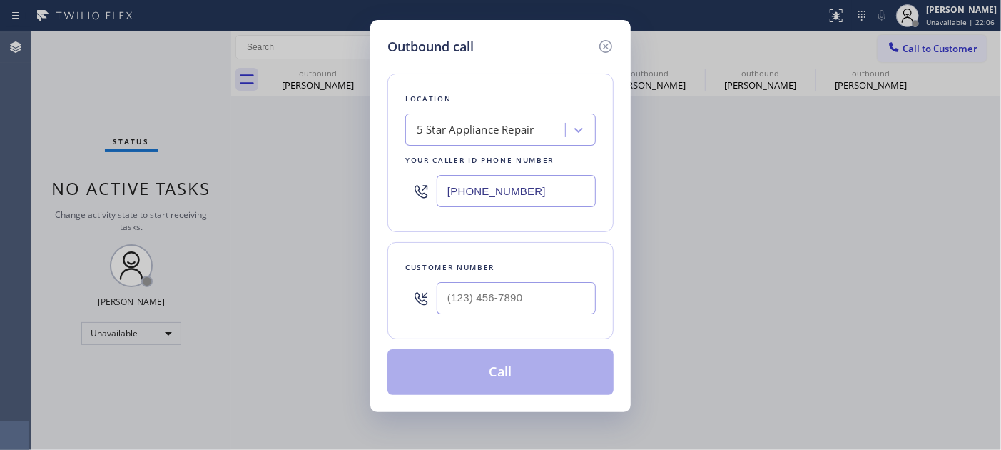
click at [510, 276] on div at bounding box center [516, 298] width 159 height 46
drag, startPoint x: 509, startPoint y: 280, endPoint x: 525, endPoint y: 277, distance: 16.0
click at [509, 282] on div at bounding box center [516, 298] width 159 height 46
paste input "951) 780-1381"
click at [512, 300] on input "(951) 780-1381" at bounding box center [516, 298] width 159 height 32
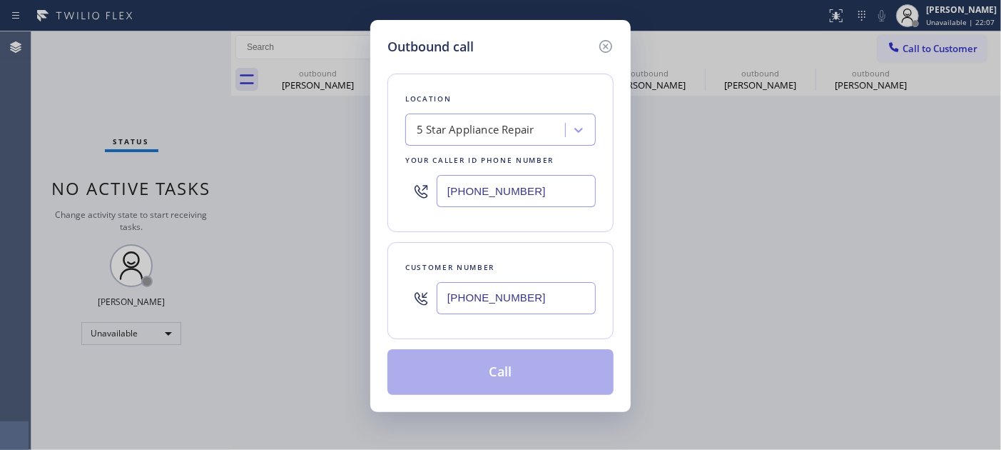
type input "(951) 780-1381"
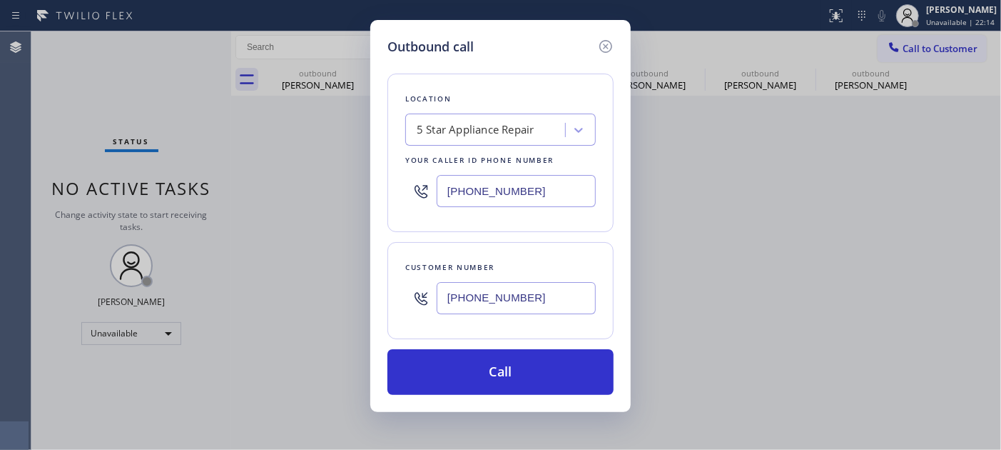
drag, startPoint x: 541, startPoint y: 186, endPoint x: 304, endPoint y: 180, distance: 237.0
click at [302, 180] on div "Outbound call Location 5 Star Appliance Repair Your caller id phone number (855…" at bounding box center [500, 225] width 1001 height 450
paste input "489-1033"
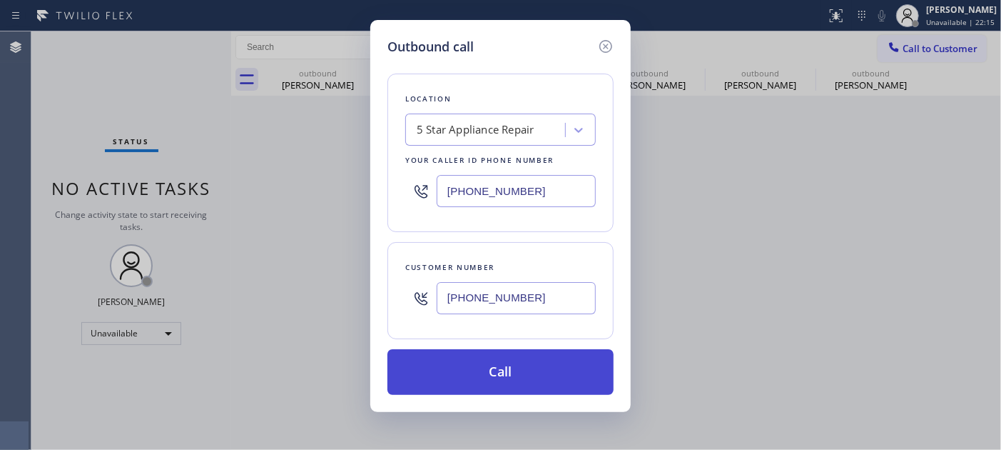
type input "(855) 489-1033"
click at [546, 358] on button "Call" at bounding box center [500, 372] width 226 height 46
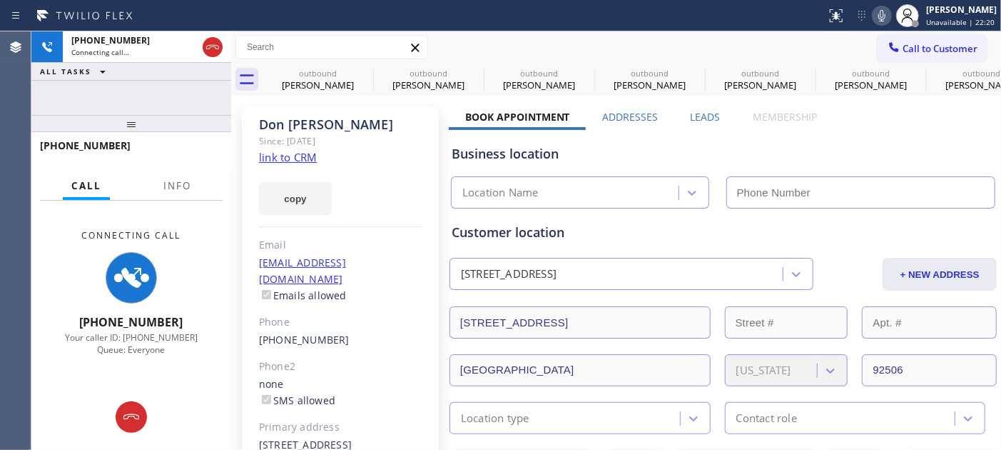
type input "(855) 489-1033"
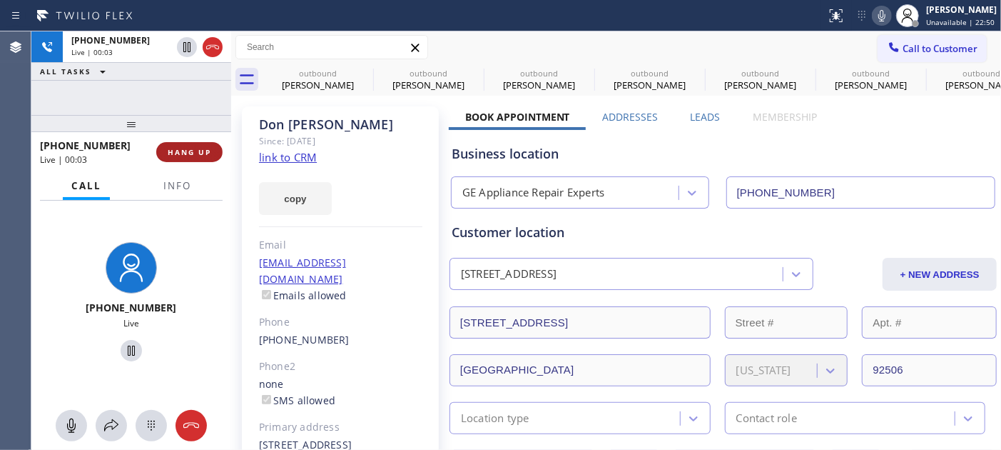
click at [181, 150] on span "HANG UP" at bounding box center [190, 152] width 44 height 10
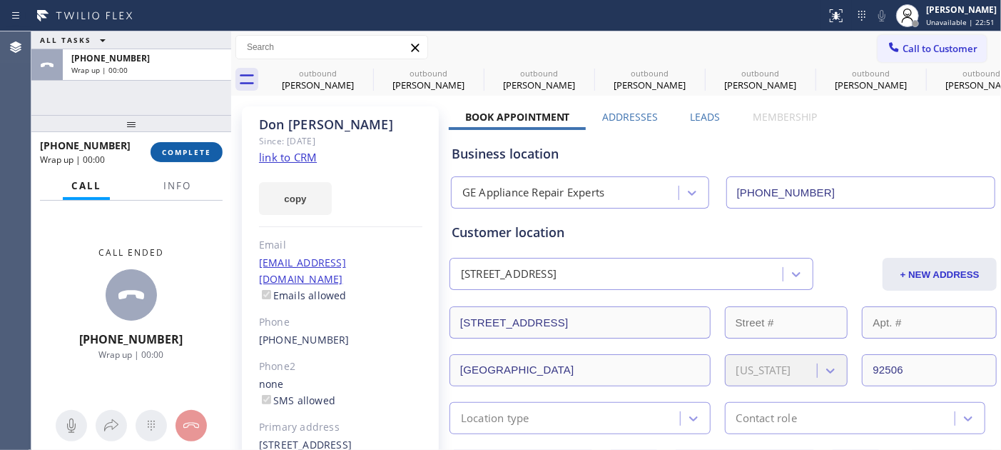
click at [181, 148] on span "COMPLETE" at bounding box center [186, 152] width 49 height 10
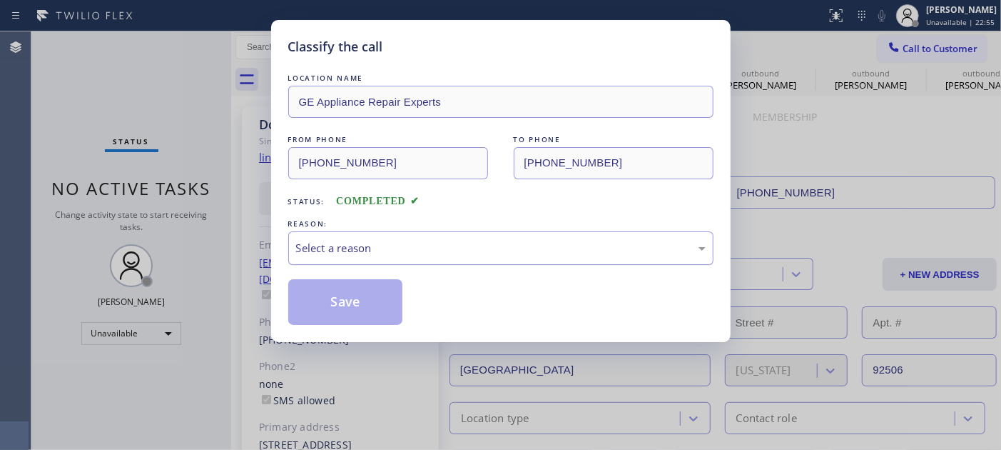
click at [437, 245] on div "Select a reason" at bounding box center [501, 248] width 410 height 16
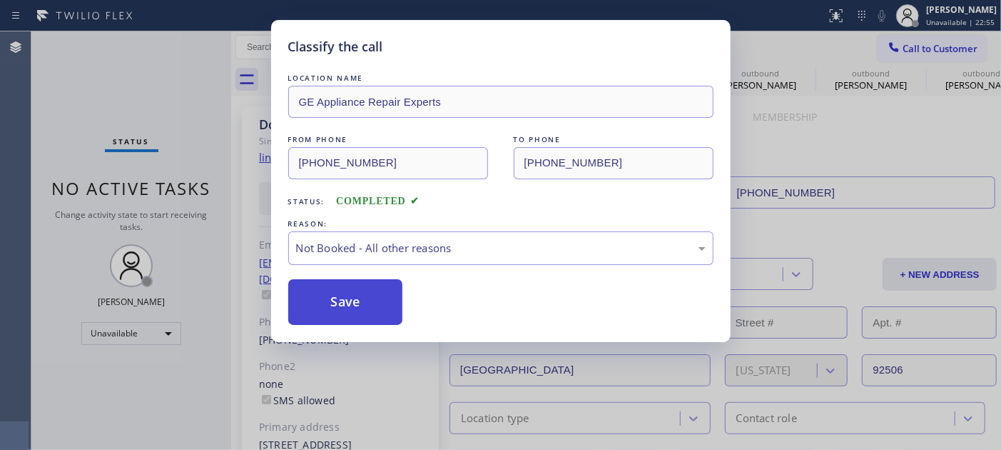
click at [350, 301] on button "Save" at bounding box center [345, 302] width 115 height 46
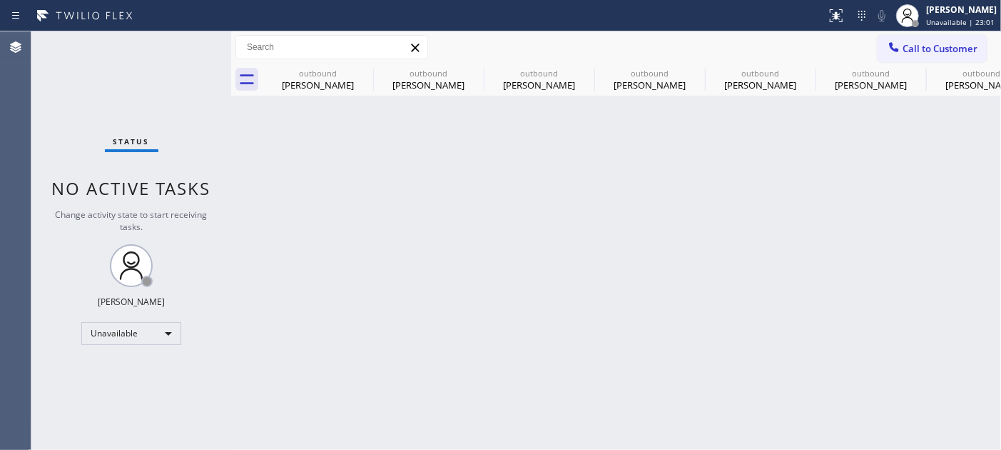
click at [933, 49] on span "Call to Customer" at bounding box center [940, 48] width 75 height 13
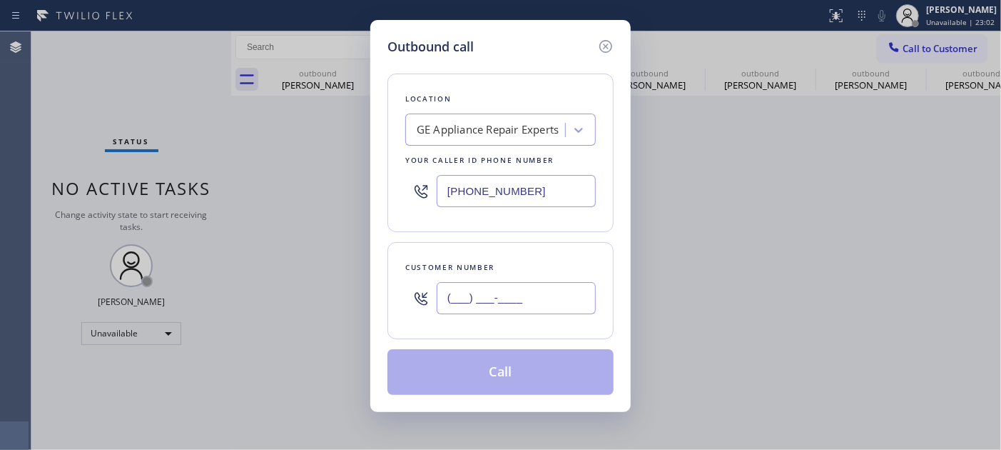
click at [518, 285] on input "(___) ___-____" at bounding box center [516, 298] width 159 height 32
paste input "415) 567-8013"
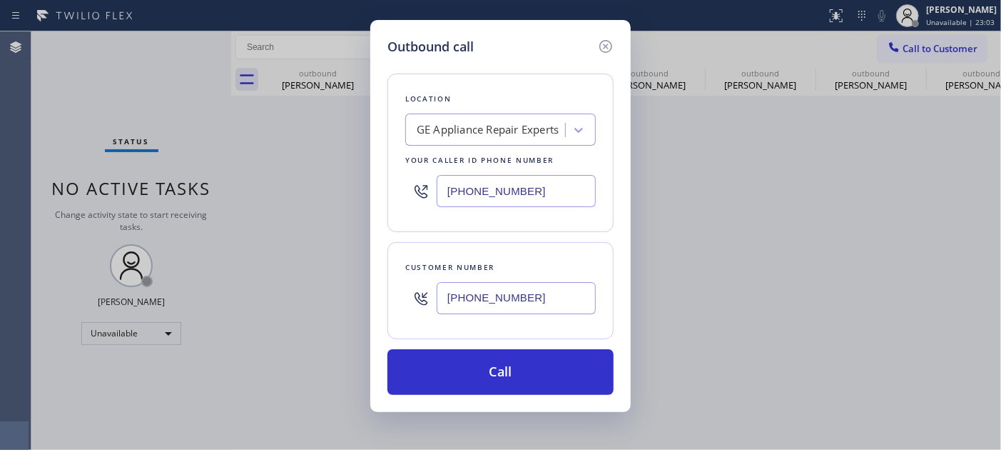
type input "(415) 567-8013"
drag, startPoint x: 546, startPoint y: 181, endPoint x: 392, endPoint y: 208, distance: 155.8
click at [382, 204] on div "Outbound call Location GE Appliance Repair Experts Your caller id phone number …" at bounding box center [500, 216] width 260 height 392
paste input "415) 991-1579"
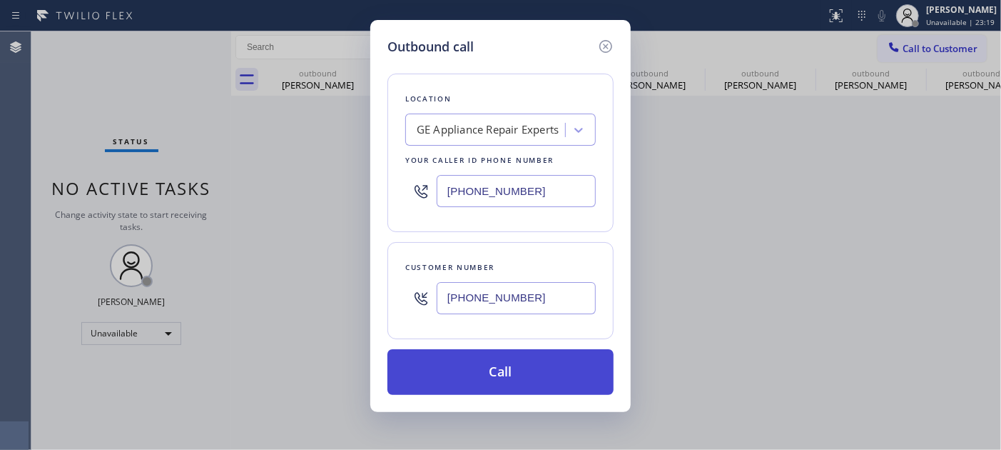
type input "(415) 991-1579"
click at [540, 362] on button "Call" at bounding box center [500, 372] width 226 height 46
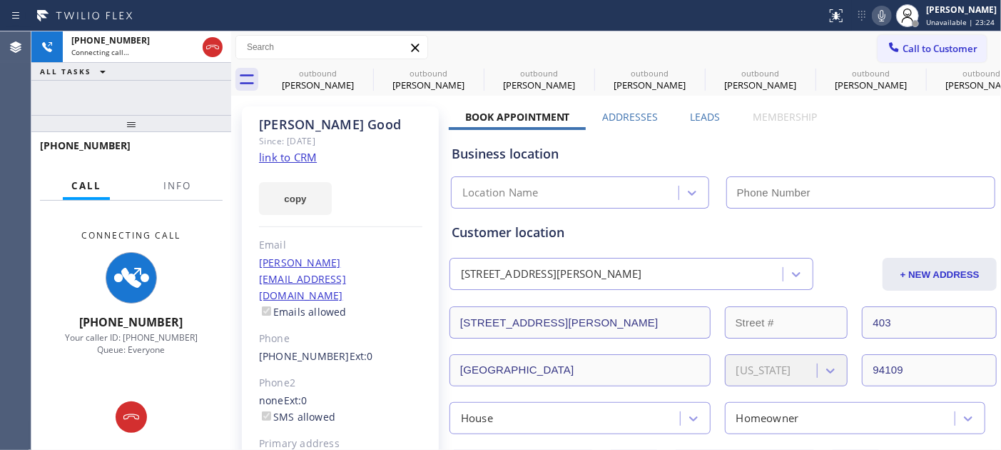
type input "(415) 991-1579"
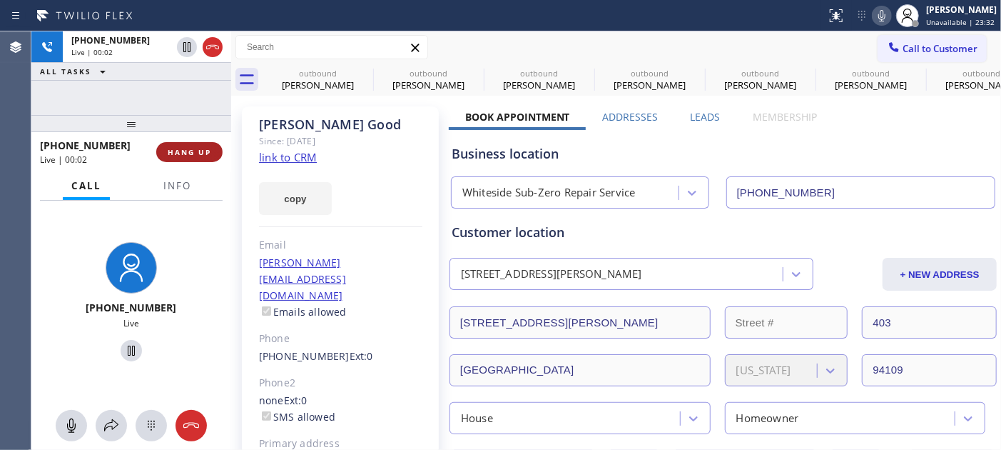
click at [171, 153] on span "HANG UP" at bounding box center [190, 152] width 44 height 10
click at [176, 148] on span "HANG UP" at bounding box center [190, 152] width 44 height 10
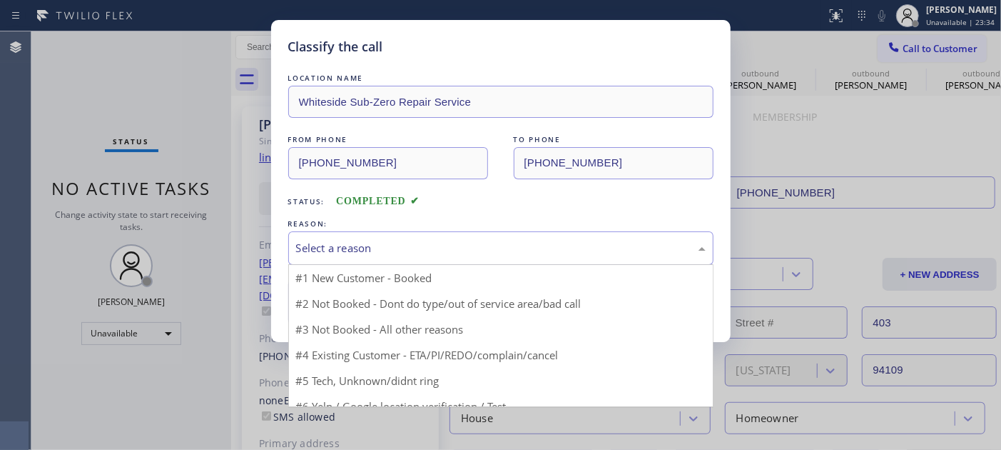
click at [477, 243] on div "Select a reason" at bounding box center [501, 248] width 410 height 16
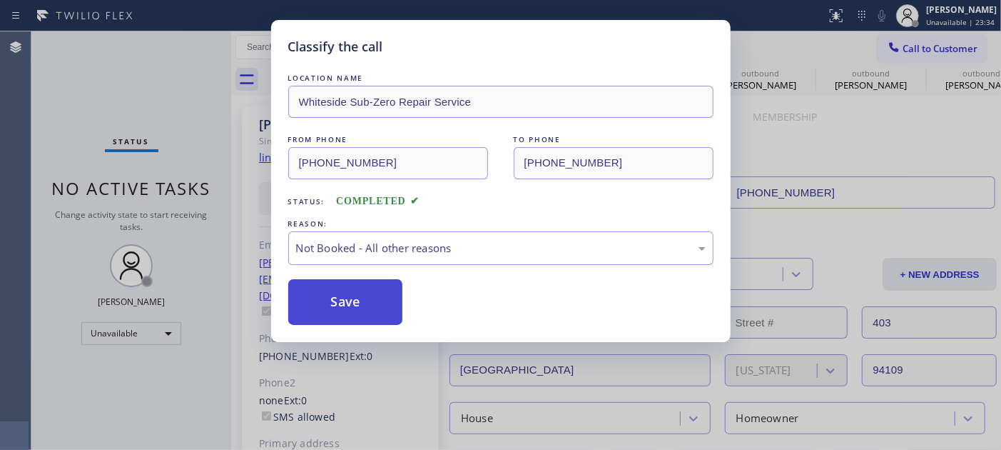
click at [380, 300] on button "Save" at bounding box center [345, 302] width 115 height 46
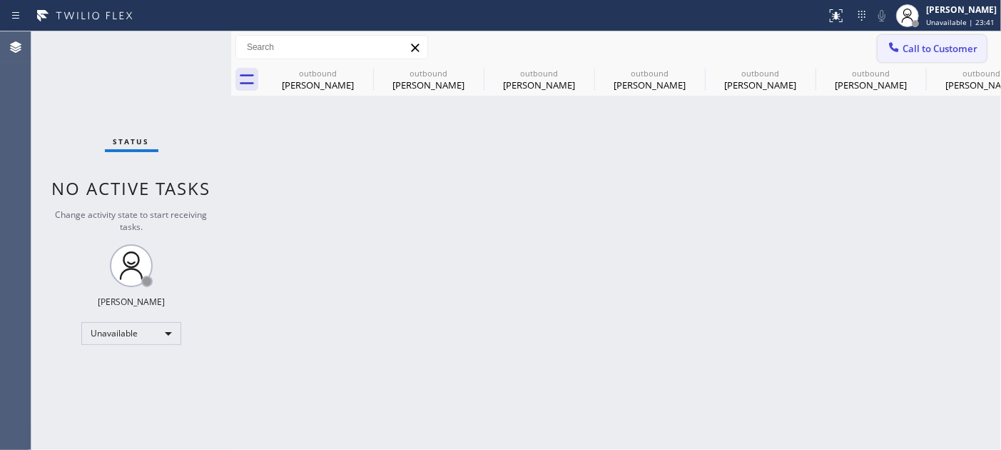
click at [935, 54] on span "Call to Customer" at bounding box center [940, 48] width 75 height 13
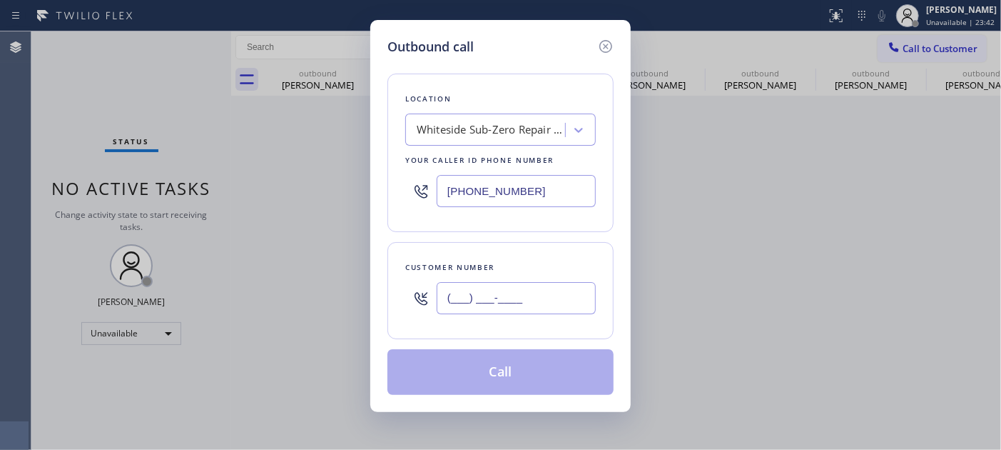
click at [460, 298] on input "(___) ___-____" at bounding box center [516, 298] width 159 height 32
paste input "720) 312-1178"
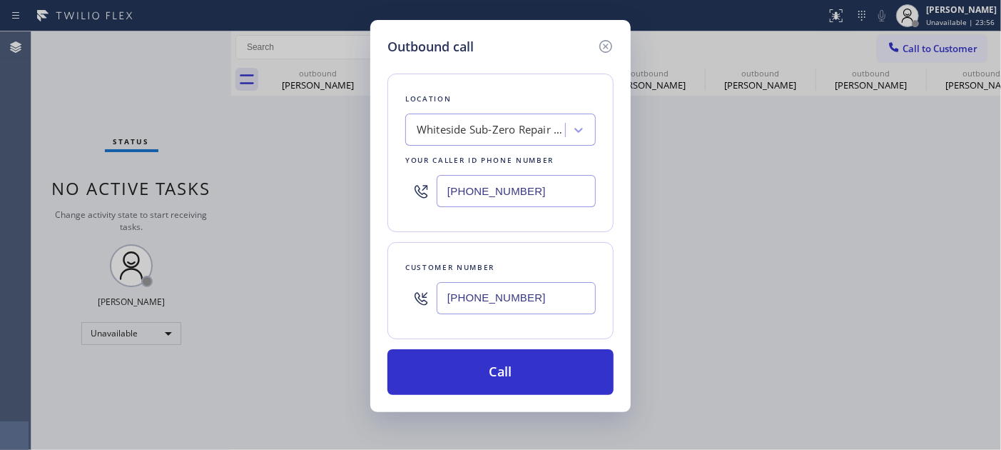
drag, startPoint x: 305, startPoint y: 285, endPoint x: 295, endPoint y: 285, distance: 10.0
click at [295, 285] on div "Outbound call Location Whiteside Sub-Zero Repair Service Your caller id phone n…" at bounding box center [500, 225] width 1001 height 450
paste input "text"
click at [338, 139] on div "Outbound call Location Whiteside Sub-Zero Repair Service Your caller id phone n…" at bounding box center [500, 225] width 1001 height 450
click at [415, 289] on div "(720) 312-1178" at bounding box center [500, 298] width 191 height 46
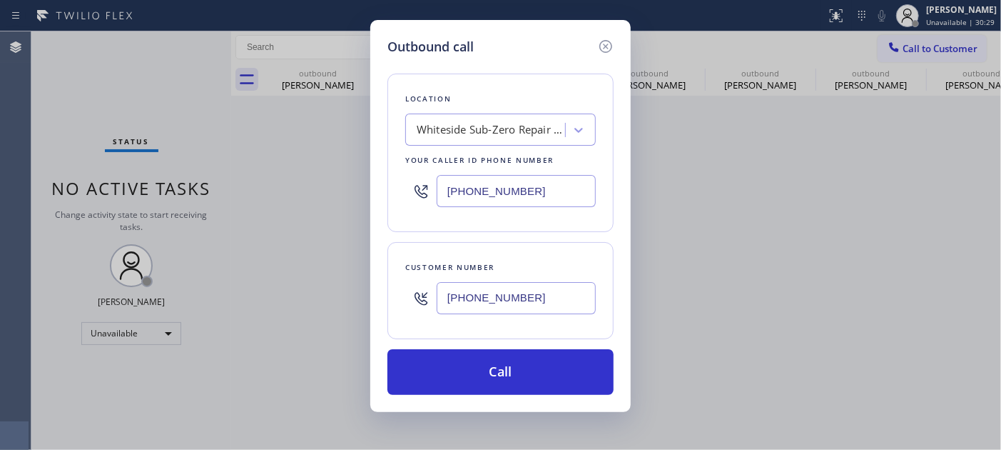
paste input "949) 898-9563"
type input "(949) 898-9563"
drag, startPoint x: 534, startPoint y: 172, endPoint x: 410, endPoint y: 183, distance: 124.6
click at [415, 179] on div "(415) 991-1579" at bounding box center [500, 191] width 191 height 46
drag, startPoint x: 523, startPoint y: 208, endPoint x: 366, endPoint y: 186, distance: 158.4
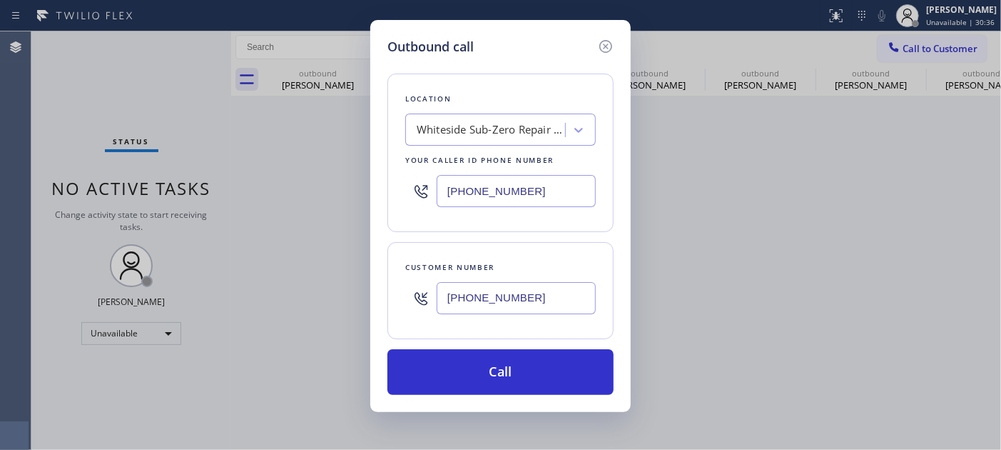
click at [365, 186] on div "Outbound call Location Whiteside Sub-Zero Repair Service Your caller id phone n…" at bounding box center [500, 225] width 1001 height 450
click at [530, 205] on input "(___) ___-____" at bounding box center [516, 191] width 159 height 32
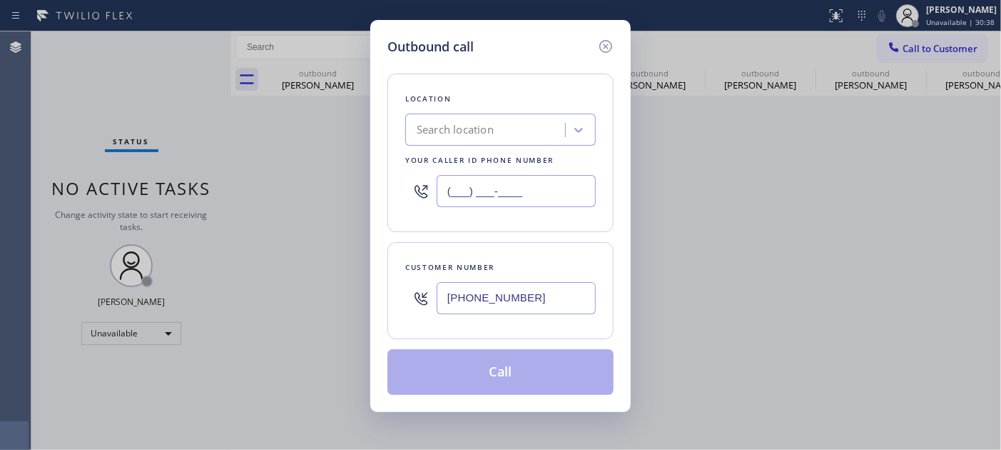
drag, startPoint x: 531, startPoint y: 202, endPoint x: 431, endPoint y: 198, distance: 100.0
click at [432, 198] on div "(___) ___-____" at bounding box center [500, 191] width 191 height 46
paste input "855) 731-4952"
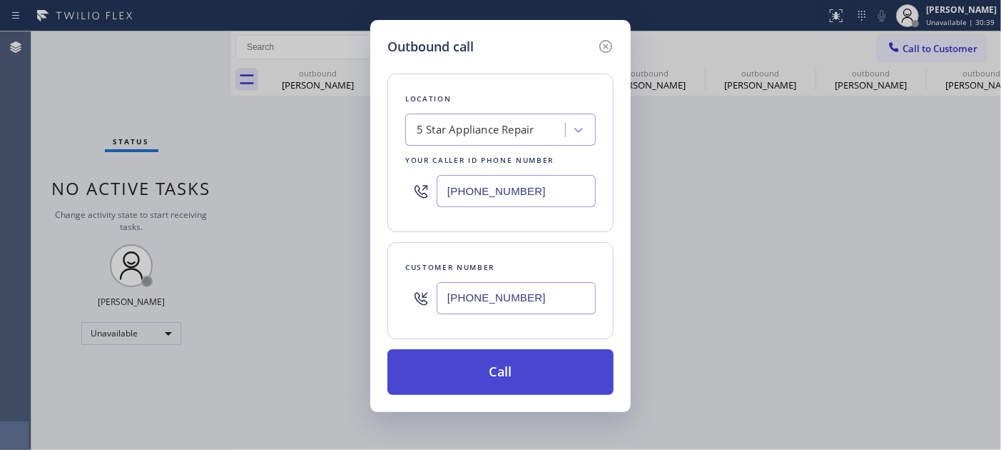
type input "[PHONE_NUMBER]"
click at [553, 382] on button "Call" at bounding box center [500, 372] width 226 height 46
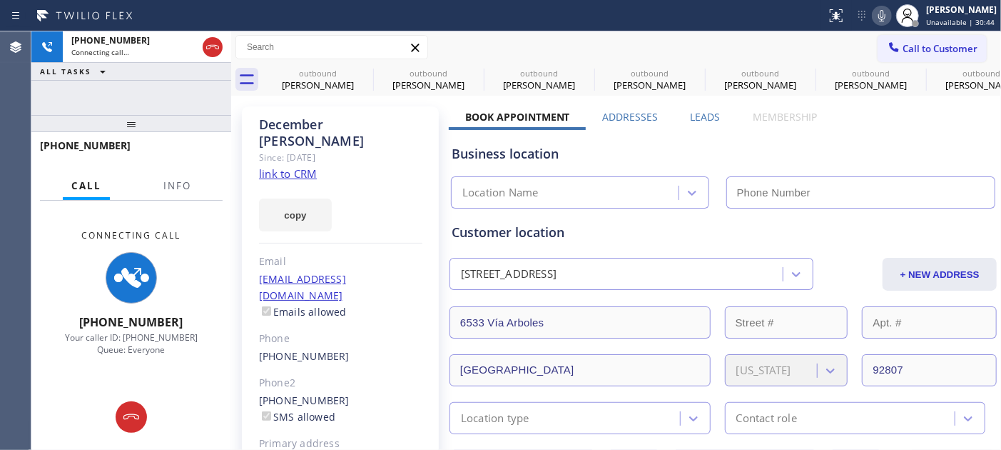
type input "[PHONE_NUMBER]"
click at [873, 13] on icon at bounding box center [881, 15] width 17 height 17
drag, startPoint x: 197, startPoint y: 126, endPoint x: 203, endPoint y: 76, distance: 50.3
click at [200, 83] on div "+19498989563 Connecting call… ALL TASKS ALL TASKS ACTIVE TASKS TASKS IN WRAP UP…" at bounding box center [131, 240] width 200 height 418
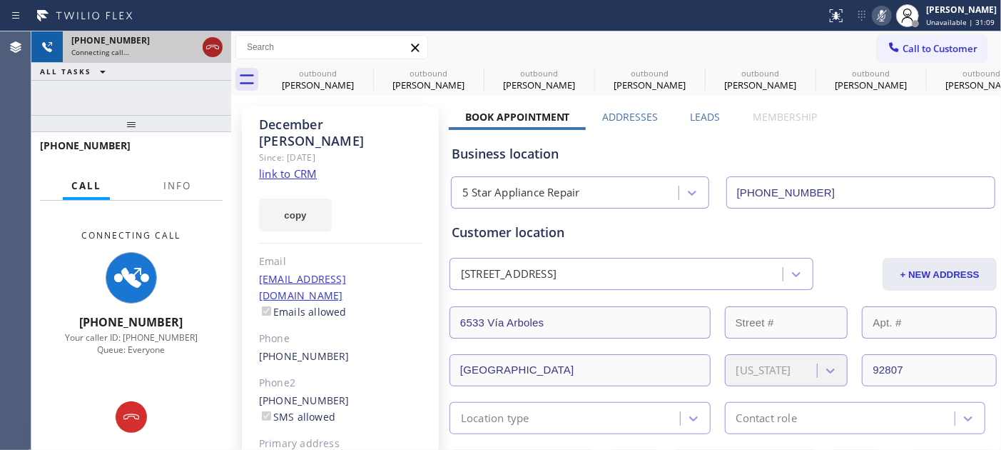
click at [216, 45] on icon at bounding box center [212, 47] width 13 height 4
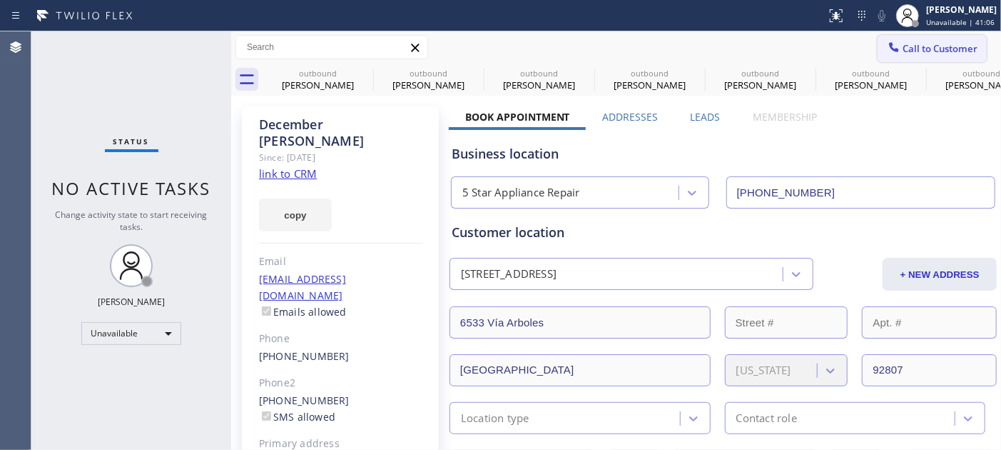
click at [929, 45] on span "Call to Customer" at bounding box center [940, 48] width 75 height 13
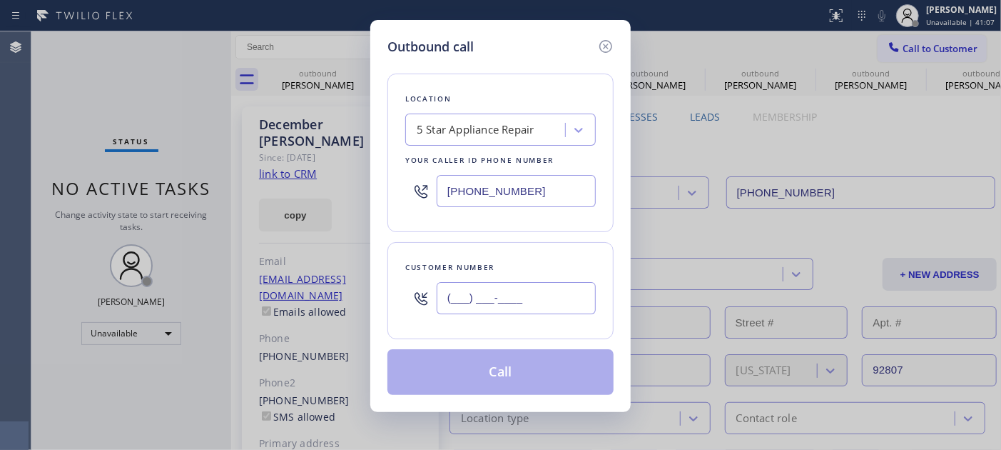
click at [519, 308] on input "(___) ___-____" at bounding box center [516, 298] width 159 height 32
paste input "646) 477-9489"
type input "(646) 477-9489"
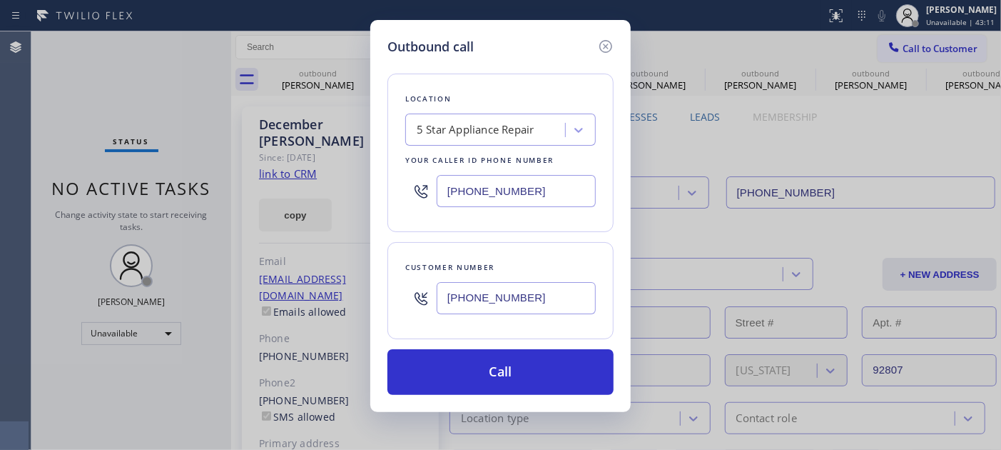
drag, startPoint x: 546, startPoint y: 180, endPoint x: 348, endPoint y: 180, distance: 197.6
click at [348, 180] on div "Outbound call Location 5 Star Appliance Repair Your caller id phone number (855…" at bounding box center [500, 225] width 1001 height 450
paste input "393-3634"
type input "(855) 393-3634"
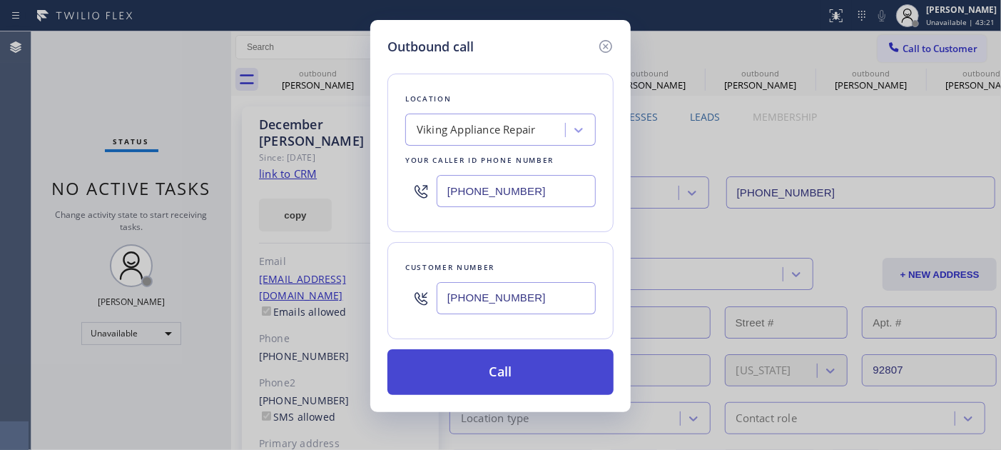
click at [530, 384] on button "Call" at bounding box center [500, 372] width 226 height 46
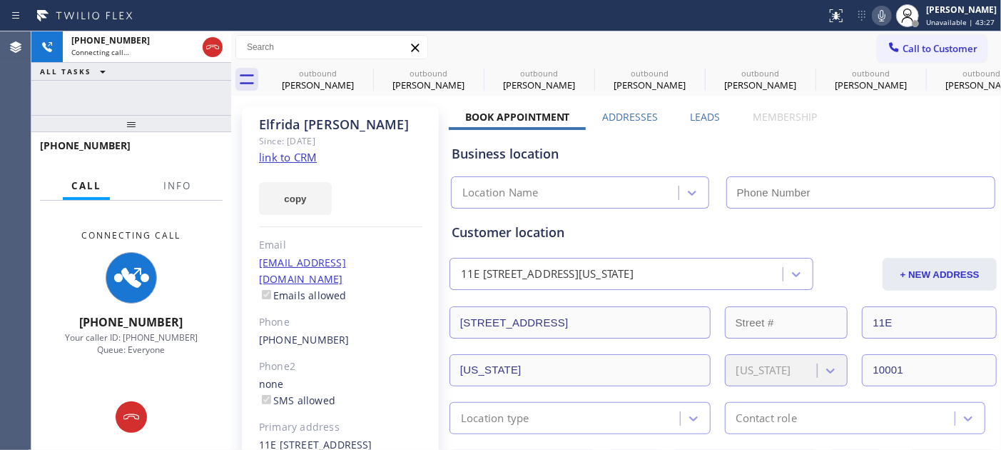
type input "(855) 393-3634"
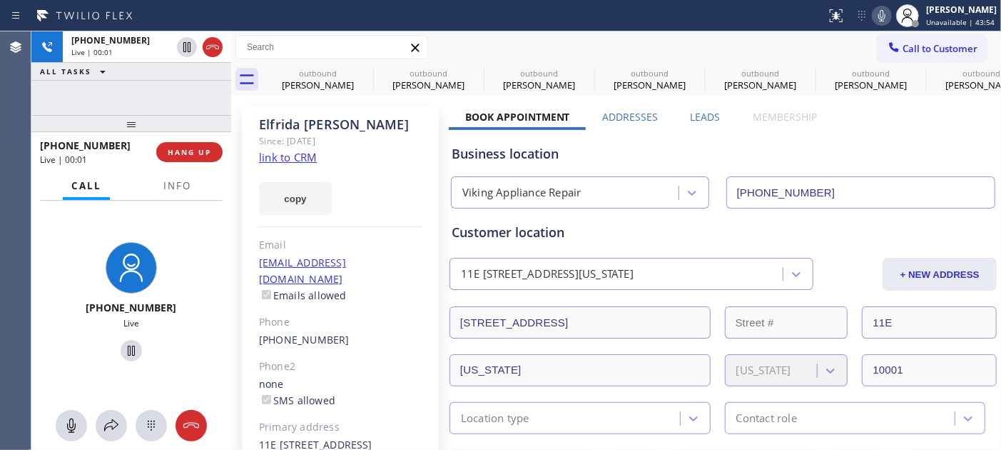
click at [351, 182] on div "copy" at bounding box center [340, 190] width 163 height 49
drag, startPoint x: 154, startPoint y: 128, endPoint x: 161, endPoint y: 1, distance: 127.2
click at [144, 59] on div "+16464779489 Live | 07:50 ALL TASKS ALL TASKS ACTIVE TASKS TASKS IN WRAP UP +16…" at bounding box center [131, 240] width 200 height 418
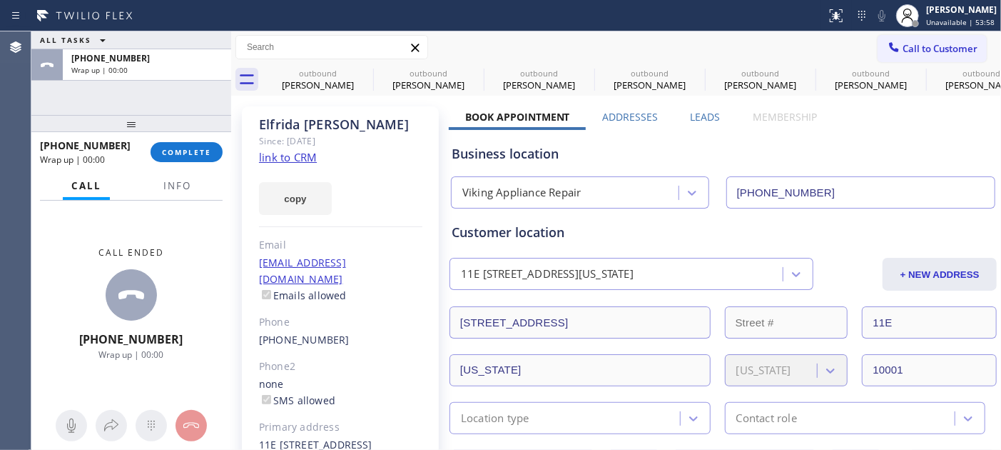
drag, startPoint x: 203, startPoint y: 140, endPoint x: 175, endPoint y: 170, distance: 41.4
click at [203, 140] on div "+16464779489 Wrap up | 00:00 COMPLETE" at bounding box center [131, 151] width 183 height 37
click at [168, 171] on div "+16464779489 Wrap up | 00:01 COMPLETE" at bounding box center [131, 152] width 200 height 40
click at [180, 153] on span "COMPLETE" at bounding box center [186, 152] width 49 height 10
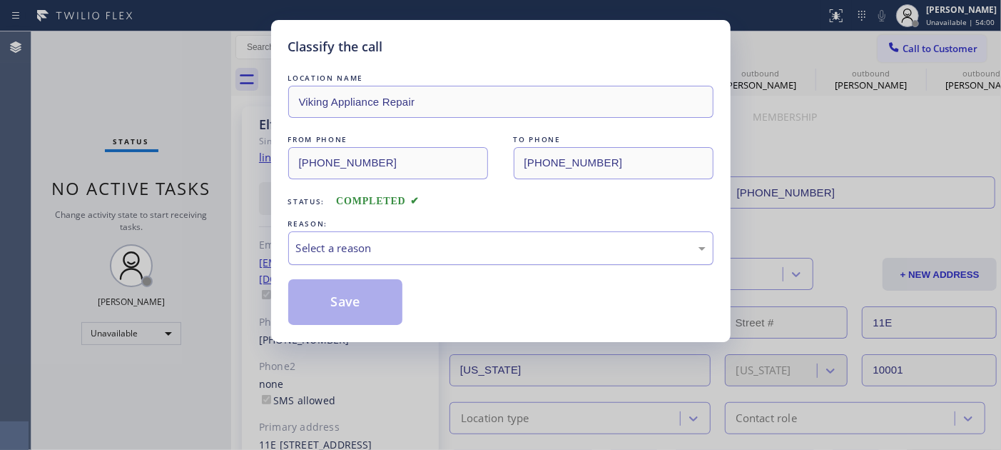
drag, startPoint x: 426, startPoint y: 258, endPoint x: 417, endPoint y: 262, distance: 9.6
click at [425, 258] on div "Select a reason" at bounding box center [500, 248] width 425 height 34
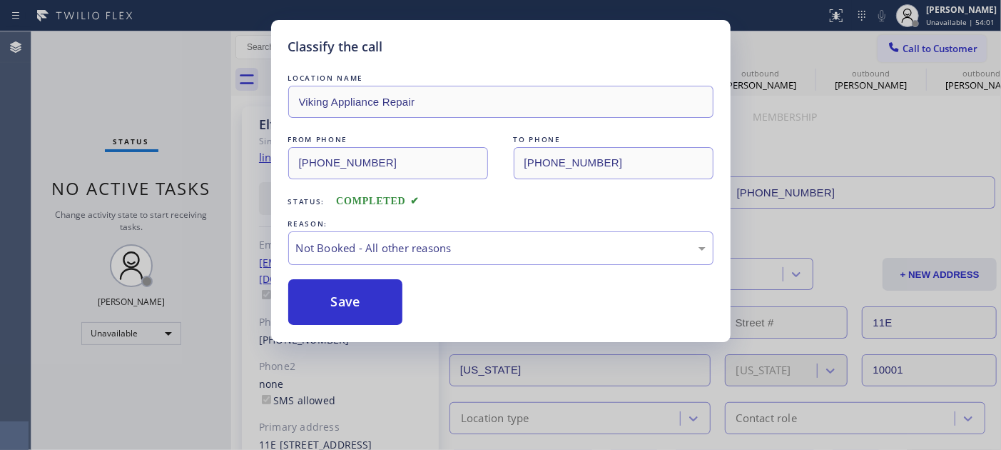
click at [350, 303] on button "Save" at bounding box center [345, 302] width 115 height 46
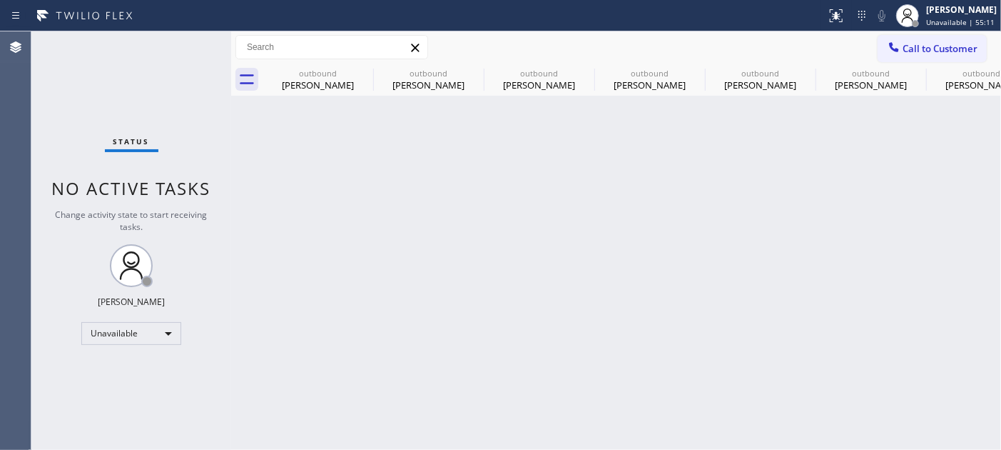
drag, startPoint x: 935, startPoint y: 49, endPoint x: 918, endPoint y: 52, distance: 16.8
click at [935, 48] on span "Call to Customer" at bounding box center [940, 48] width 75 height 13
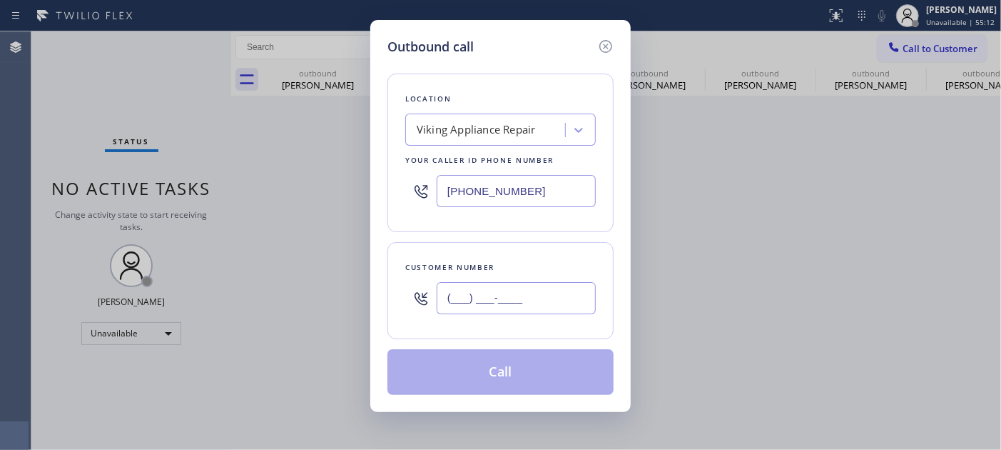
click at [532, 300] on input "(___) ___-____" at bounding box center [516, 298] width 159 height 32
paste input "408) 482-4255"
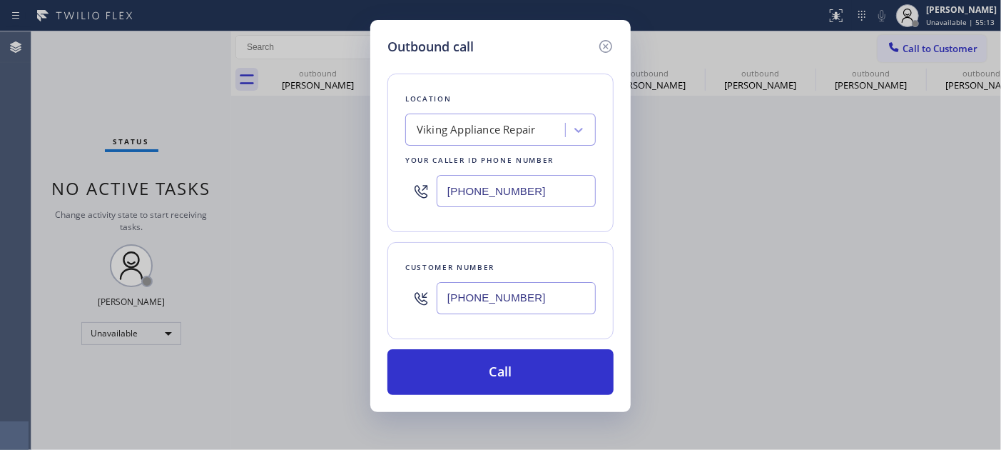
type input "(408) 482-4255"
click at [533, 195] on input "(855) 393-3634" at bounding box center [516, 191] width 159 height 32
drag, startPoint x: 547, startPoint y: 188, endPoint x: 323, endPoint y: 187, distance: 223.3
click at [323, 187] on div "Outbound call Location Viking Appliance Repair Your caller id phone number (855…" at bounding box center [500, 225] width 1001 height 450
paste input "669) 201-8532"
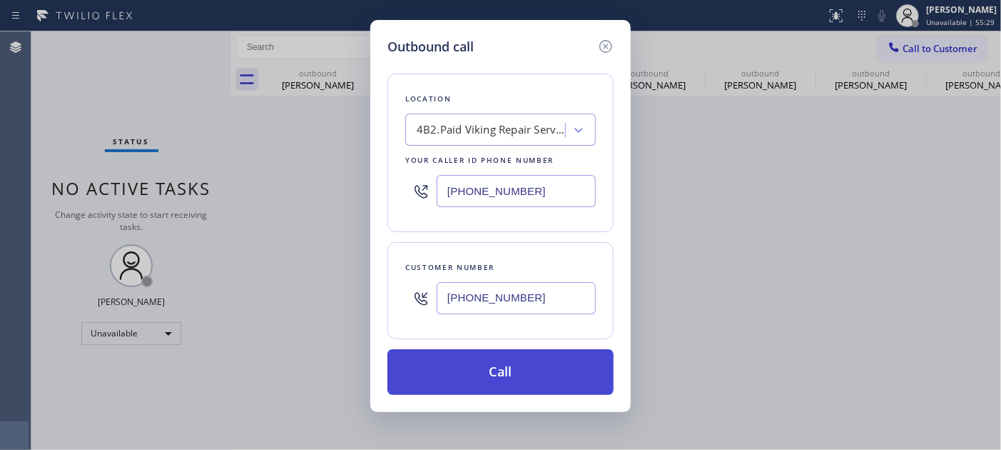
type input "(669) 201-8532"
click at [523, 372] on button "Call" at bounding box center [500, 372] width 226 height 46
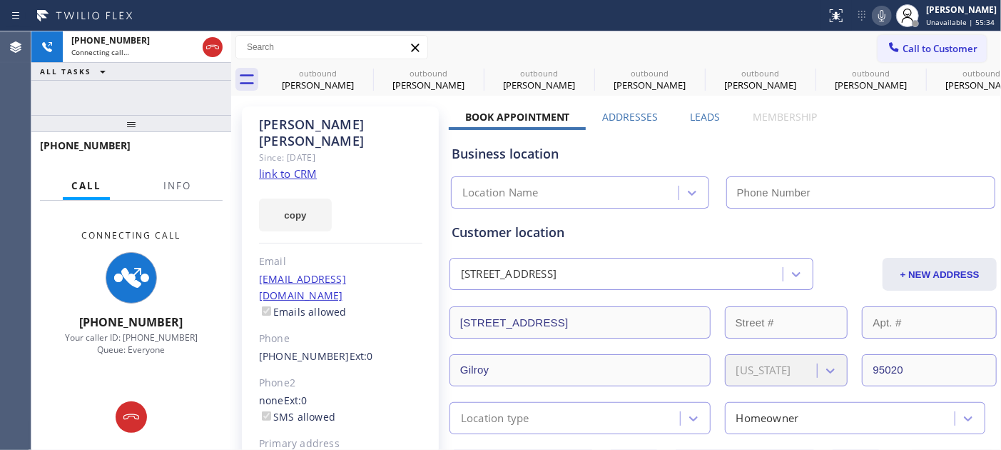
type input "(669) 201-8532"
drag, startPoint x: 885, startPoint y: 16, endPoint x: 771, endPoint y: 34, distance: 115.5
click at [885, 16] on icon at bounding box center [881, 15] width 17 height 17
click at [367, 73] on icon at bounding box center [363, 72] width 17 height 17
click at [0, 0] on icon at bounding box center [0, 0] width 0 height 0
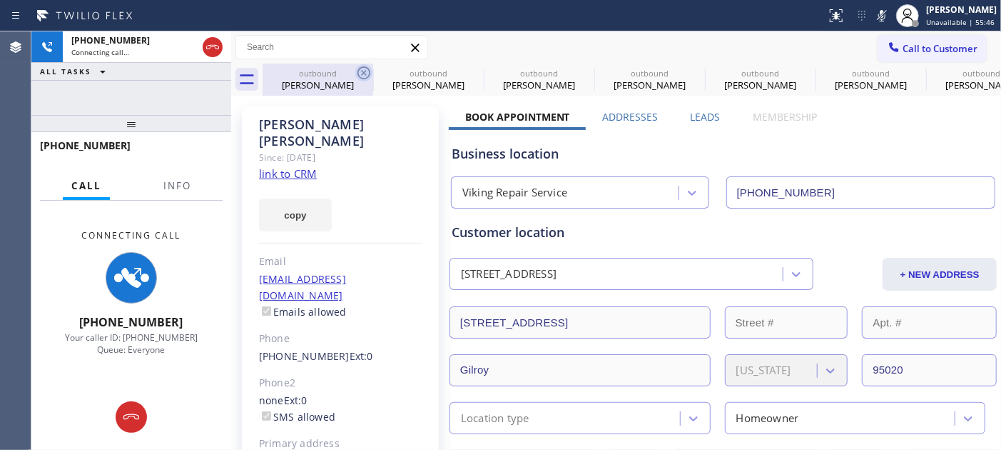
click at [0, 0] on icon at bounding box center [0, 0] width 0 height 0
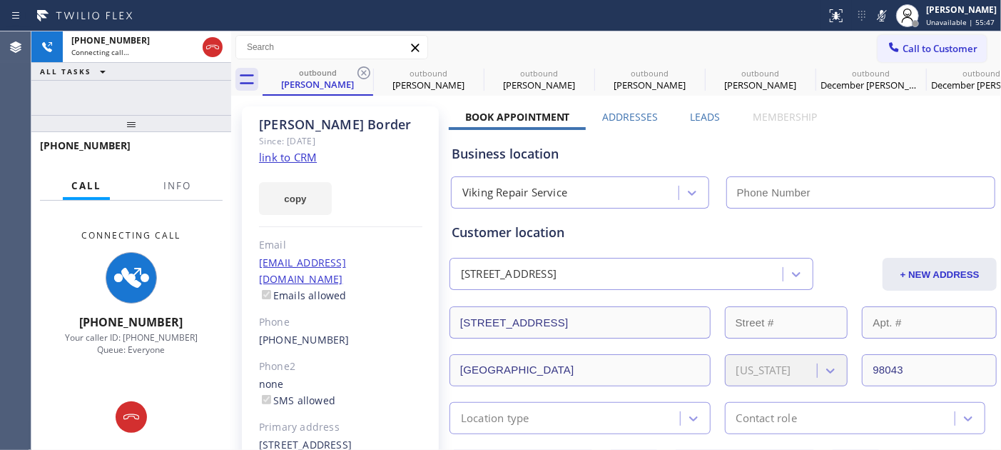
click at [367, 73] on icon at bounding box center [363, 72] width 17 height 17
click at [0, 0] on icon at bounding box center [0, 0] width 0 height 0
click at [687, 73] on icon at bounding box center [695, 72] width 17 height 17
click at [0, 0] on icon at bounding box center [0, 0] width 0 height 0
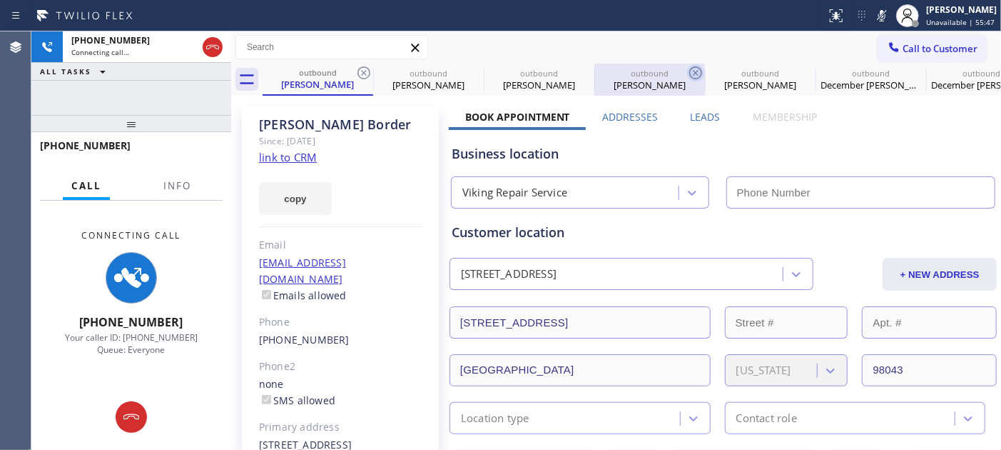
click at [0, 0] on icon at bounding box center [0, 0] width 0 height 0
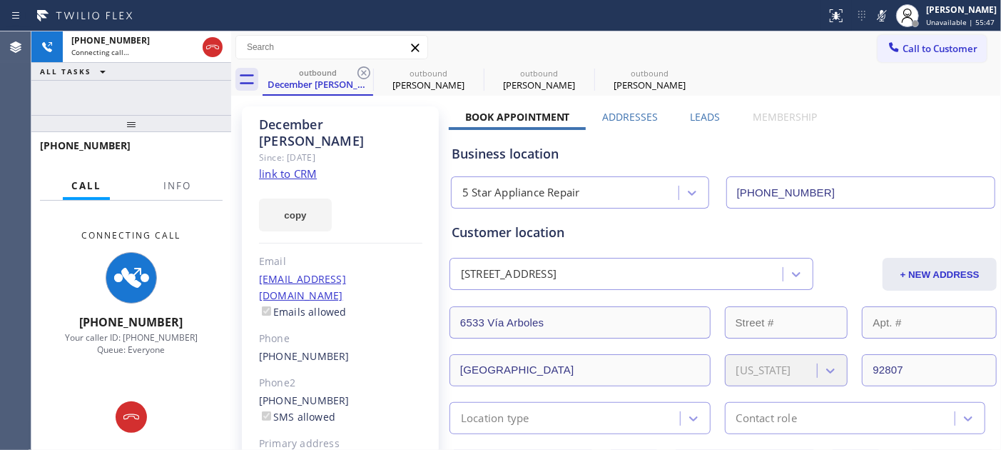
click at [367, 73] on icon at bounding box center [363, 72] width 17 height 17
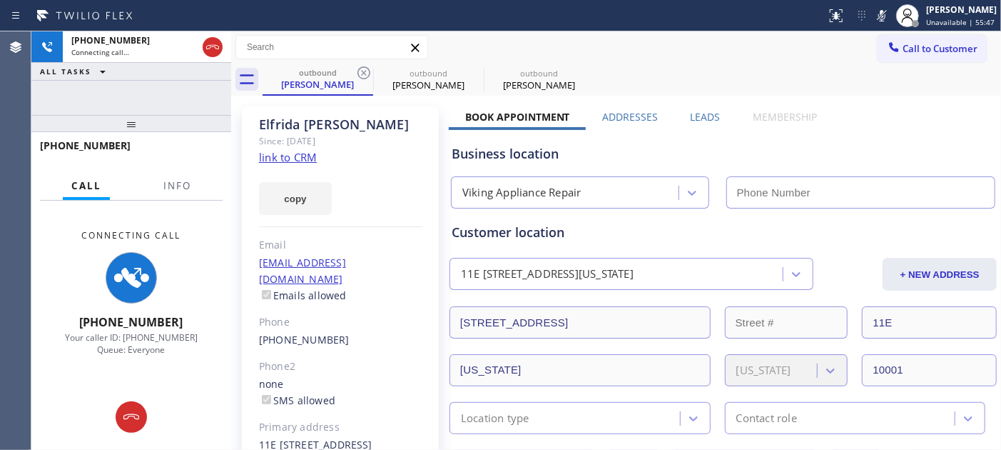
click at [367, 73] on icon at bounding box center [363, 72] width 17 height 17
type input "(669) 201-8532"
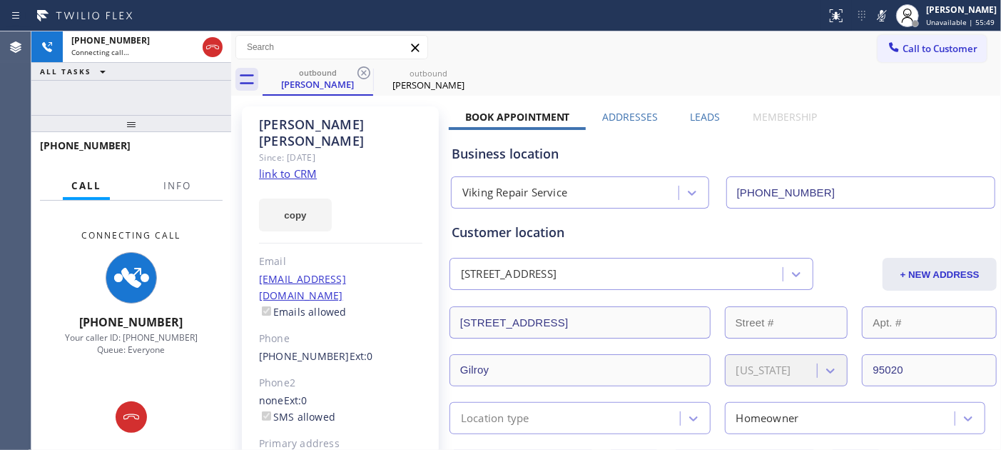
click at [625, 27] on div "Status report No issues detected If you experience an issue, please download th…" at bounding box center [500, 15] width 1001 height 31
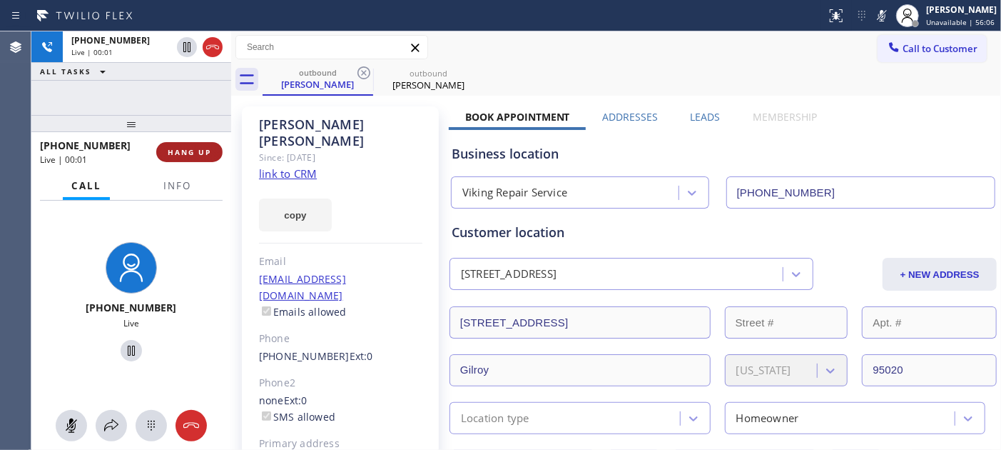
click at [176, 156] on span "HANG UP" at bounding box center [190, 152] width 44 height 10
click at [174, 152] on span "HANG UP" at bounding box center [190, 152] width 44 height 10
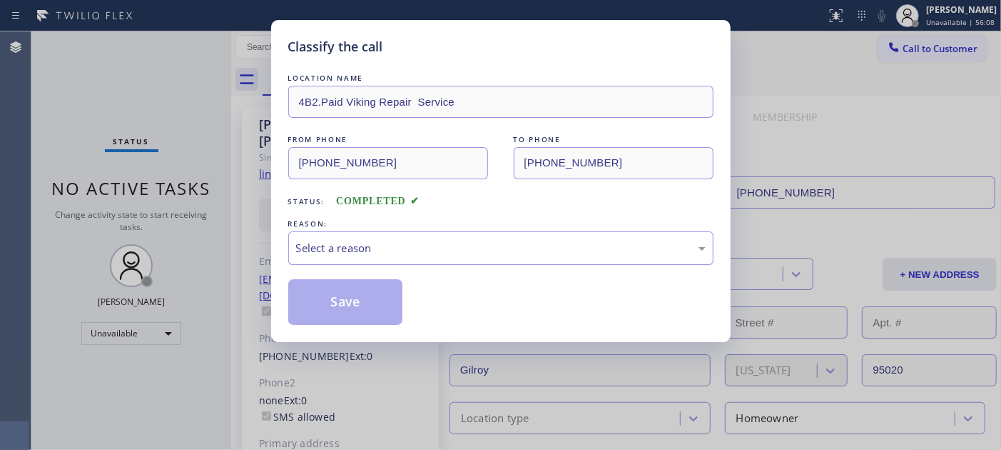
click at [464, 255] on div "Select a reason" at bounding box center [501, 248] width 410 height 16
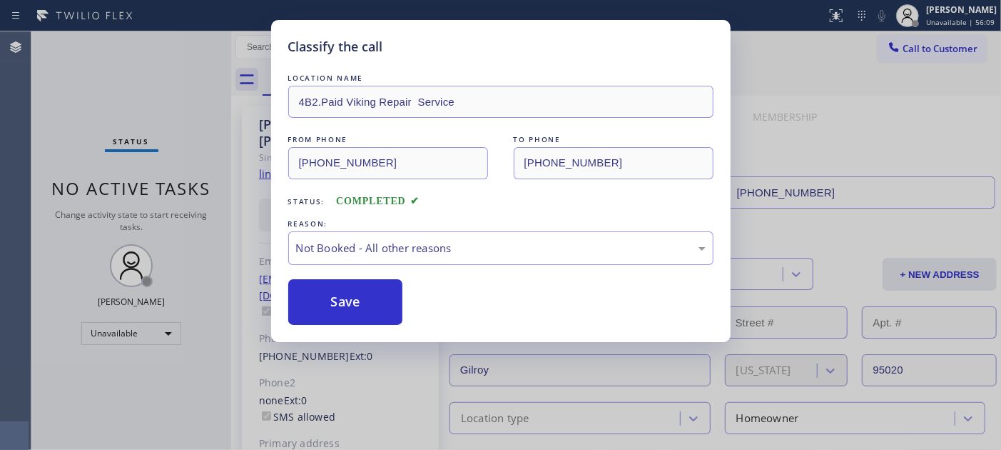
click at [354, 302] on button "Save" at bounding box center [345, 302] width 115 height 46
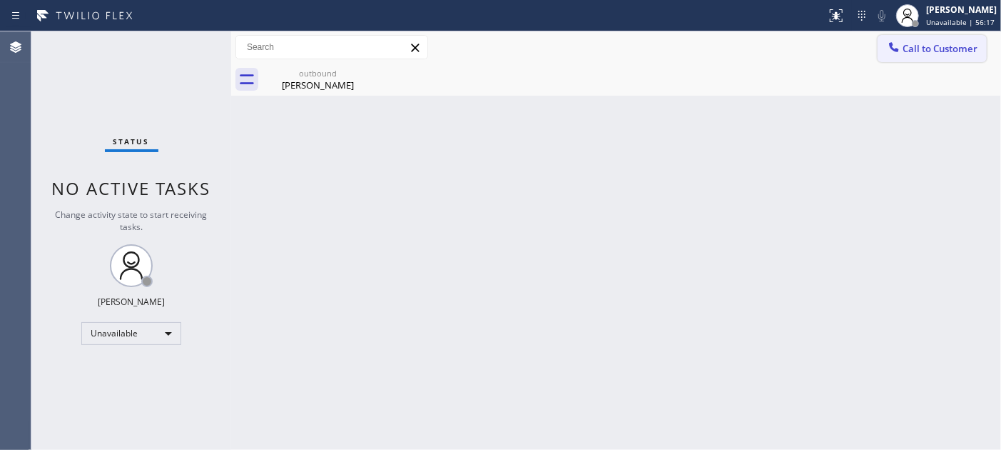
click at [914, 37] on button "Call to Customer" at bounding box center [932, 48] width 109 height 27
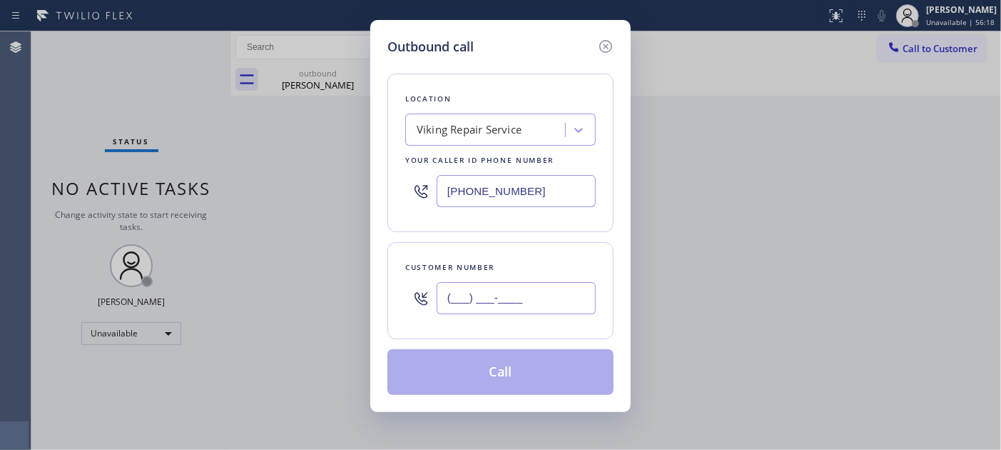
click at [527, 307] on input "(___) ___-____" at bounding box center [516, 298] width 159 height 32
paste input "707) 888-9076"
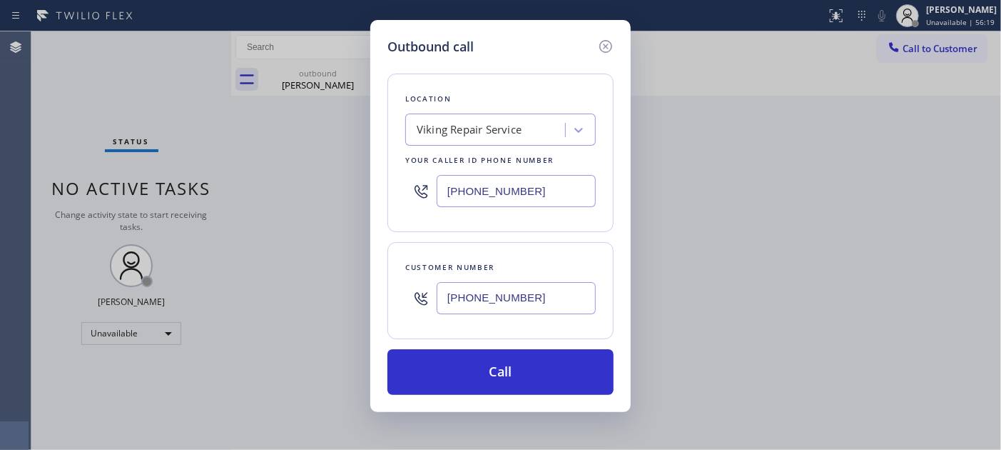
type input "(707) 888-9076"
drag, startPoint x: 533, startPoint y: 198, endPoint x: 260, endPoint y: 204, distance: 272.6
click at [328, 193] on div "Outbound call Location Viking Repair Service Your caller id phone number (669) …" at bounding box center [500, 225] width 1001 height 450
paste input "805) 243-3443"
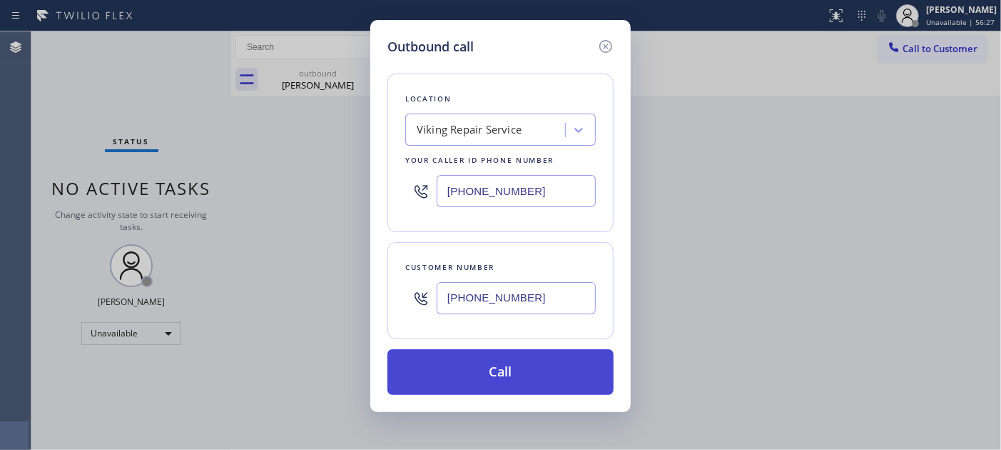
type input "(805) 243-3443"
click at [493, 378] on button "Call" at bounding box center [500, 372] width 226 height 46
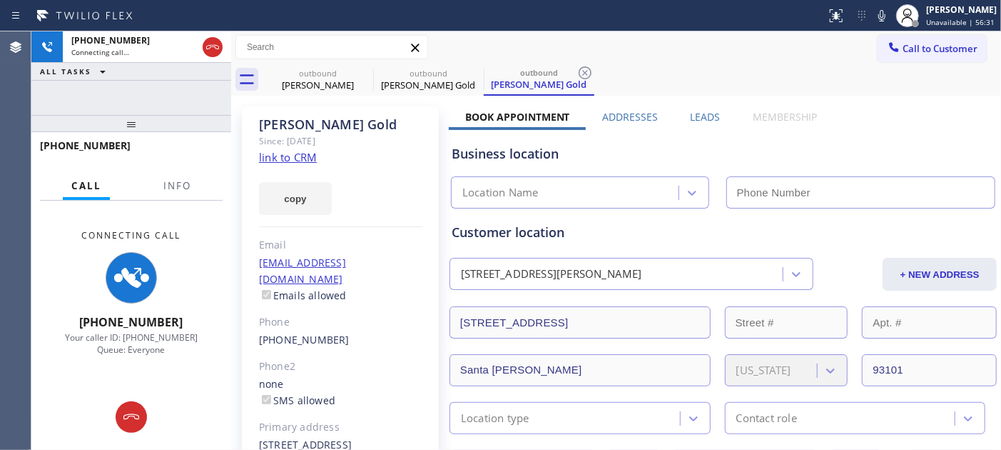
type input "(669) 201-8532"
click at [873, 23] on icon at bounding box center [881, 15] width 17 height 17
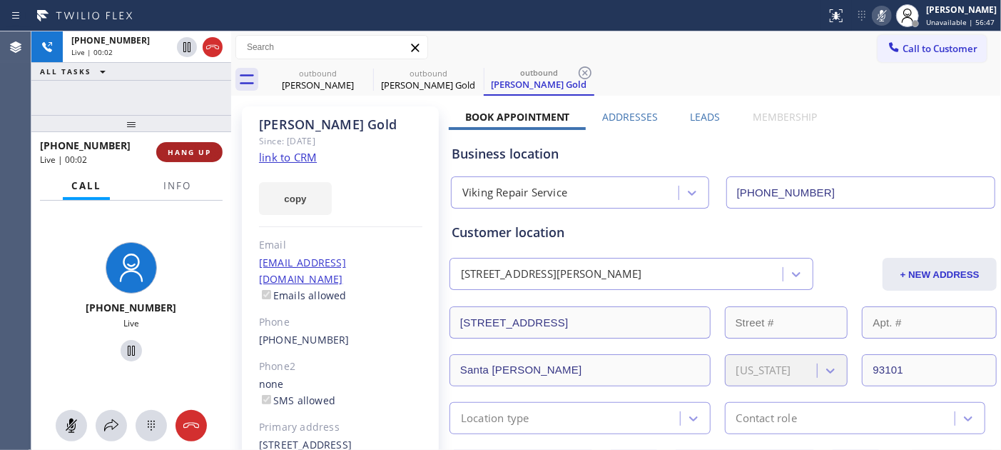
click at [179, 142] on button "HANG UP" at bounding box center [189, 152] width 66 height 20
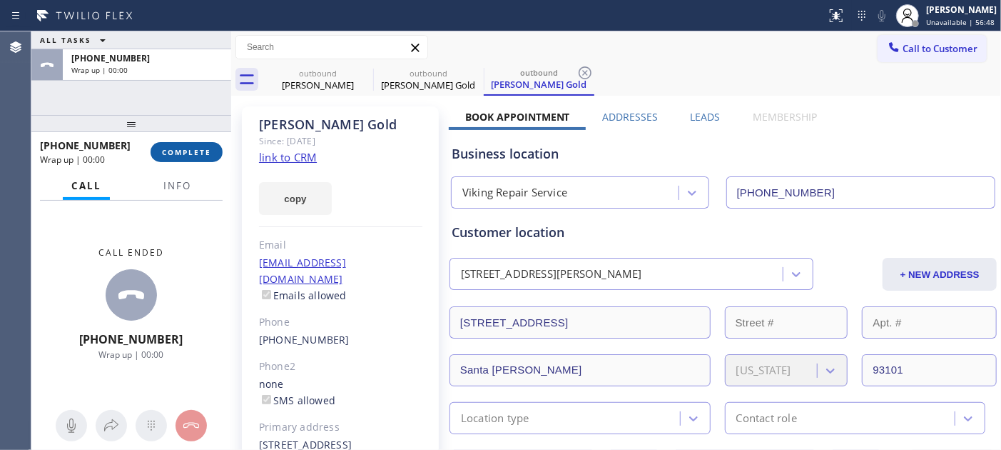
click at [179, 146] on button "COMPLETE" at bounding box center [187, 152] width 72 height 20
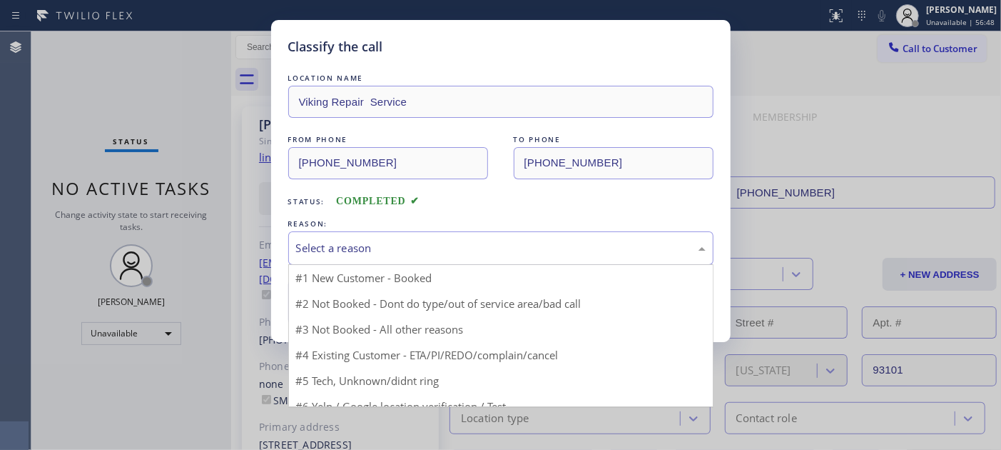
click at [329, 235] on div "Select a reason" at bounding box center [500, 248] width 425 height 34
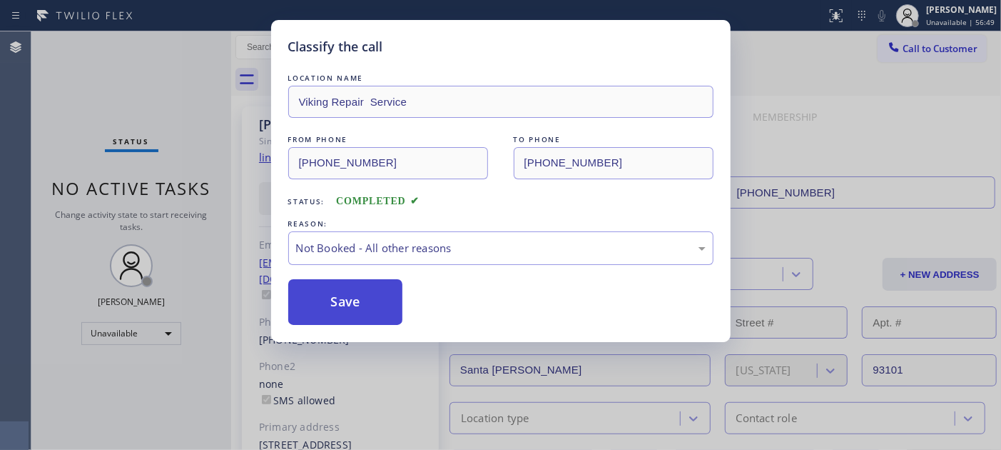
click at [342, 304] on button "Save" at bounding box center [345, 302] width 115 height 46
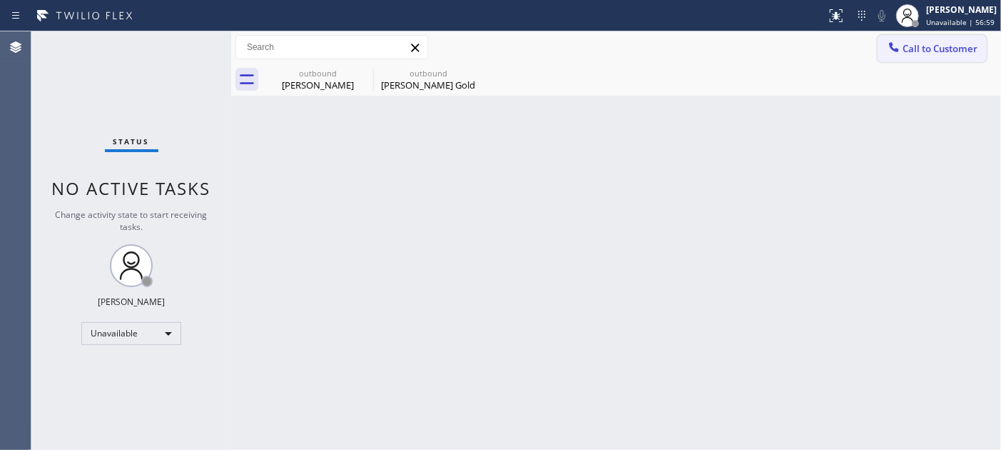
click at [933, 51] on span "Call to Customer" at bounding box center [940, 48] width 75 height 13
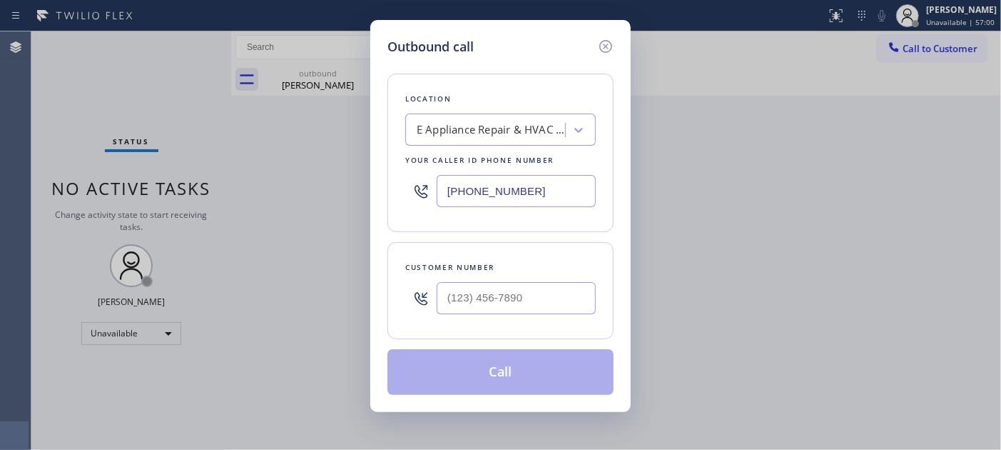
click at [552, 279] on div at bounding box center [516, 298] width 159 height 46
click at [547, 291] on input "(___) ___-____" at bounding box center [516, 298] width 159 height 32
paste input "773) 503-4490"
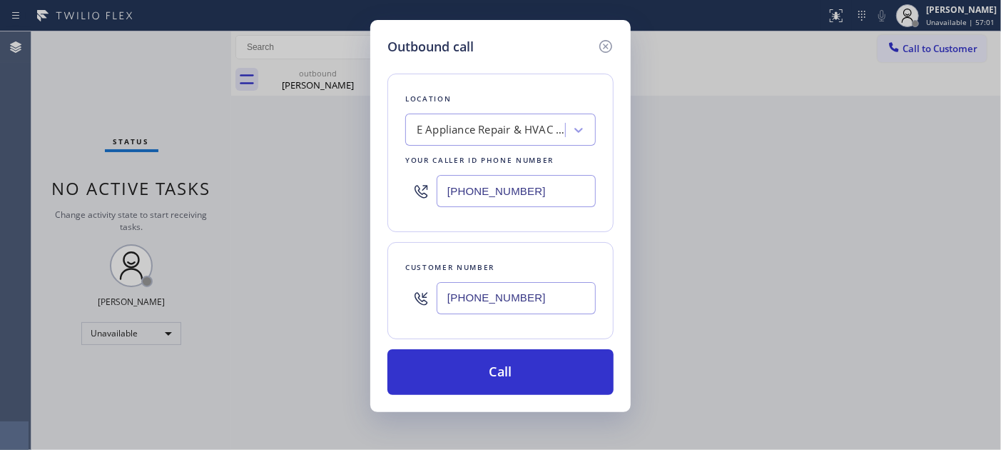
type input "(773) 503-4490"
drag, startPoint x: 512, startPoint y: 200, endPoint x: 405, endPoint y: 181, distance: 108.0
click at [429, 183] on div "(805) 243-3443" at bounding box center [500, 191] width 191 height 46
drag, startPoint x: 493, startPoint y: 173, endPoint x: 380, endPoint y: 172, distance: 113.4
click at [392, 168] on div "Location E Appliance Repair & HVAC Goleta Your caller id phone number (805) 243…" at bounding box center [500, 152] width 226 height 158
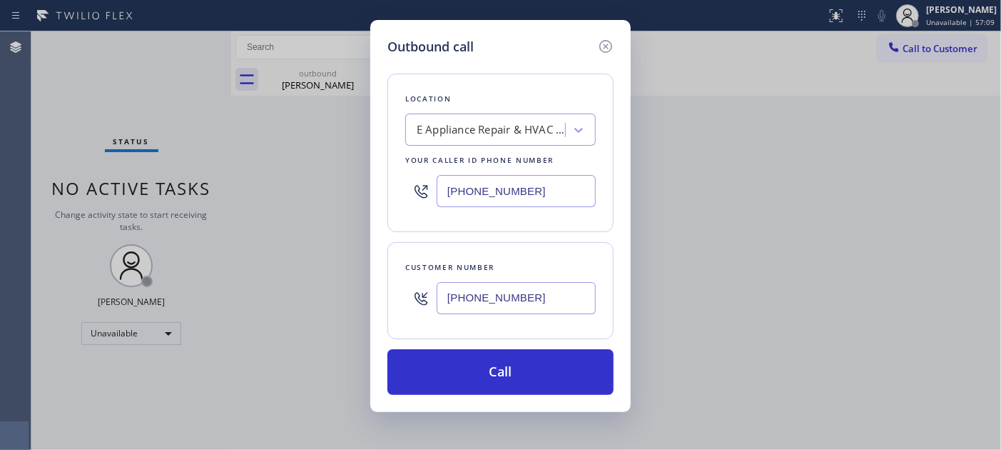
paste input "773) 830-4668"
type input "(773) 830-4668"
drag, startPoint x: 558, startPoint y: 290, endPoint x: 397, endPoint y: 267, distance: 162.2
click at [377, 288] on div "Outbound call Location Calumet Heights Appliance Repair Your caller id phone nu…" at bounding box center [500, 216] width 260 height 392
paste input "text"
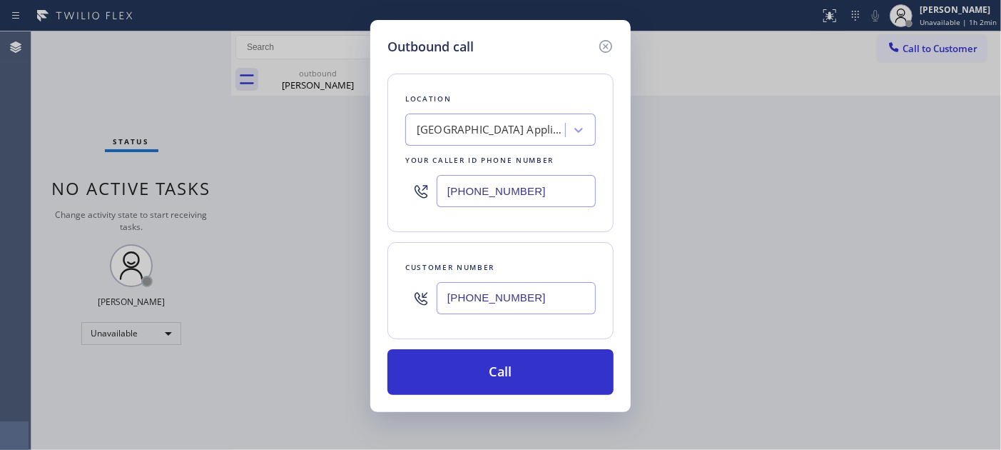
type input "(773) 503-4490"
click at [297, 173] on div "Outbound call Location Calumet Heights Appliance Repair Your caller id phone nu…" at bounding box center [500, 225] width 1001 height 450
paste input "text"
type input "(773) 830-4668"
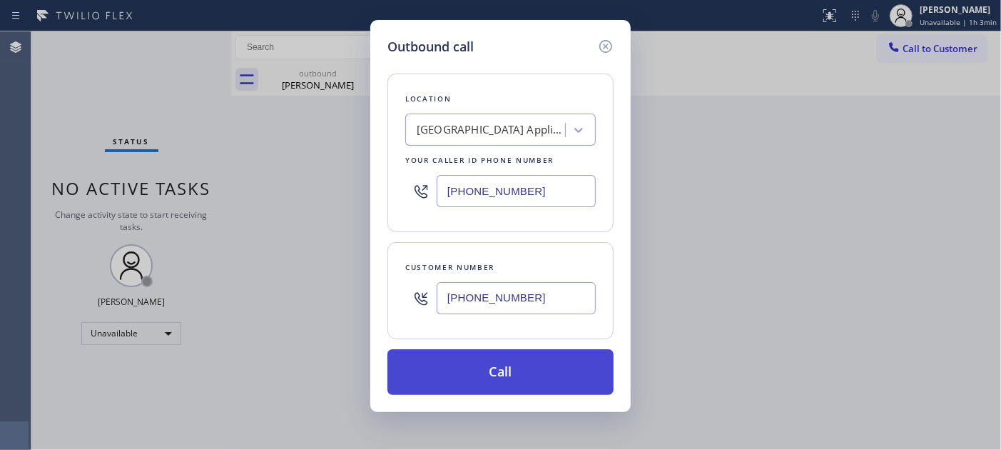
click at [501, 381] on button "Call" at bounding box center [500, 372] width 226 height 46
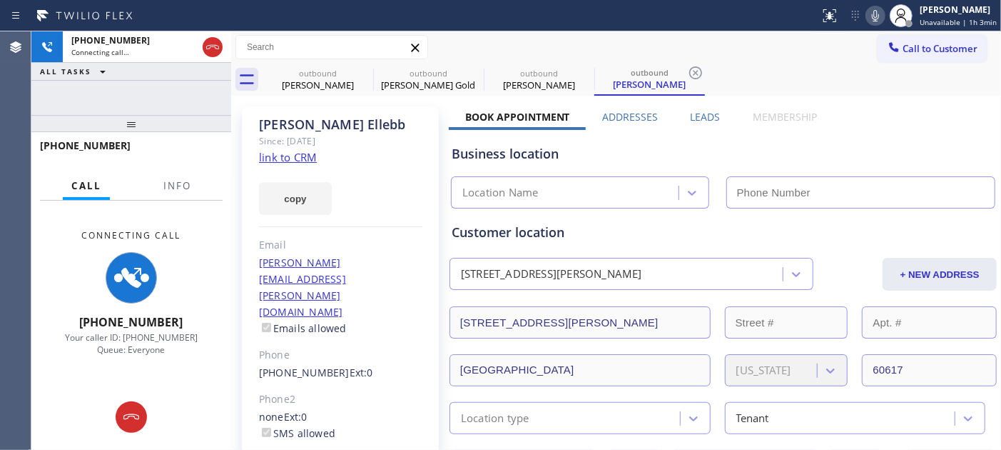
type input "(773) 830-4668"
click at [245, 114] on div "Tyanna Ellebb Since: 20 may 2020 link to CRM copy Email tyanna.ellebb@yahoo.com…" at bounding box center [340, 343] width 197 height 474
click at [385, 124] on div "Tyanna Ellebb" at bounding box center [340, 124] width 163 height 16
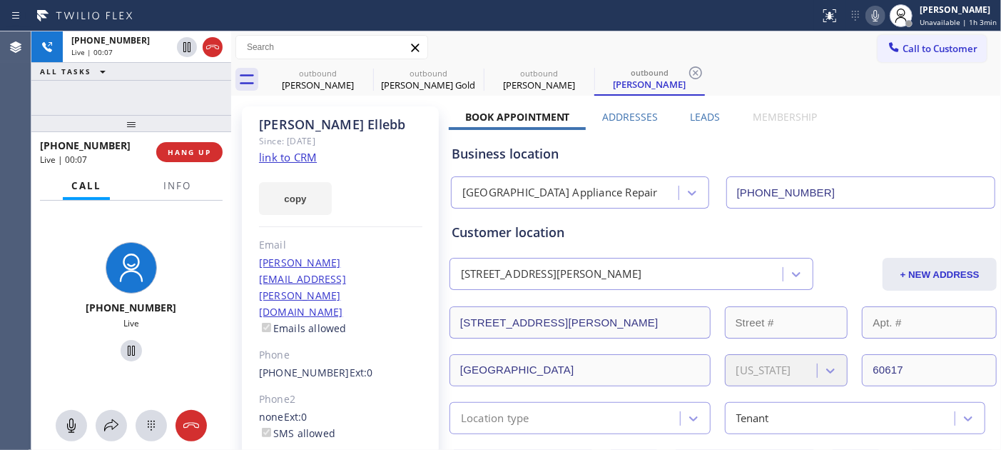
click at [347, 176] on div "copy" at bounding box center [340, 190] width 163 height 49
drag, startPoint x: 341, startPoint y: 158, endPoint x: 380, endPoint y: 113, distance: 59.7
click at [341, 158] on div "Tyanna Ellebb Since: 20 may 2020 link to CRM copy Email tyanna.ellebb@yahoo.com…" at bounding box center [340, 343] width 197 height 474
click at [186, 148] on span "HANG UP" at bounding box center [190, 152] width 44 height 10
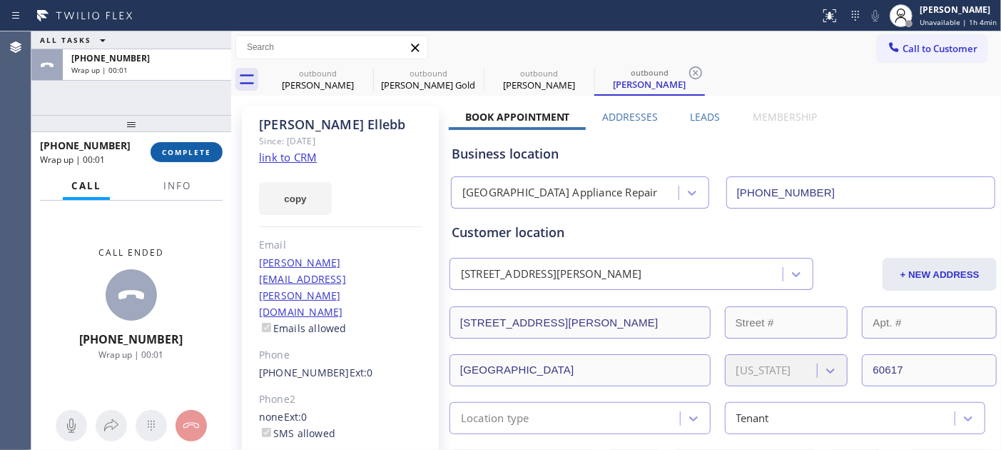
click at [186, 148] on span "COMPLETE" at bounding box center [186, 152] width 49 height 10
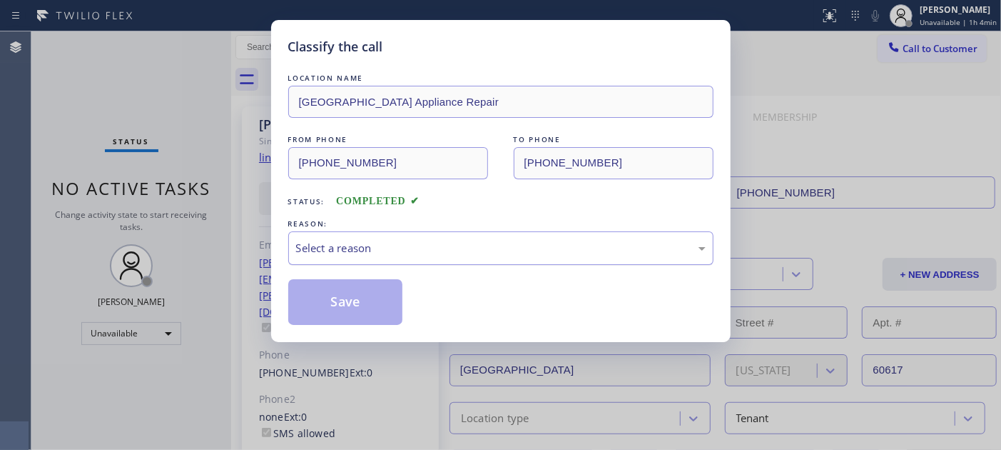
click at [393, 264] on div "Select a reason" at bounding box center [500, 248] width 425 height 34
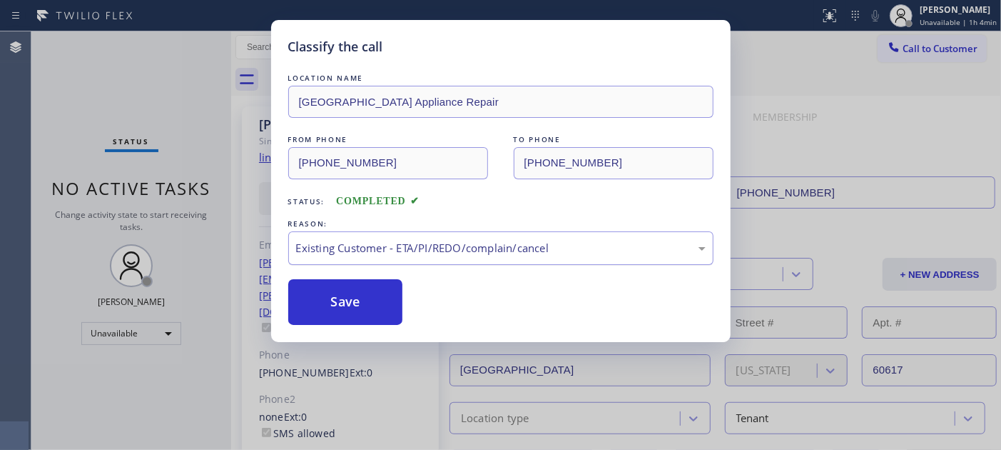
click at [386, 245] on div "Existing Customer - ETA/PI/REDO/complain/cancel" at bounding box center [501, 248] width 410 height 16
drag, startPoint x: 321, startPoint y: 293, endPoint x: 584, endPoint y: 38, distance: 365.8
click at [321, 291] on button "Save" at bounding box center [345, 302] width 115 height 46
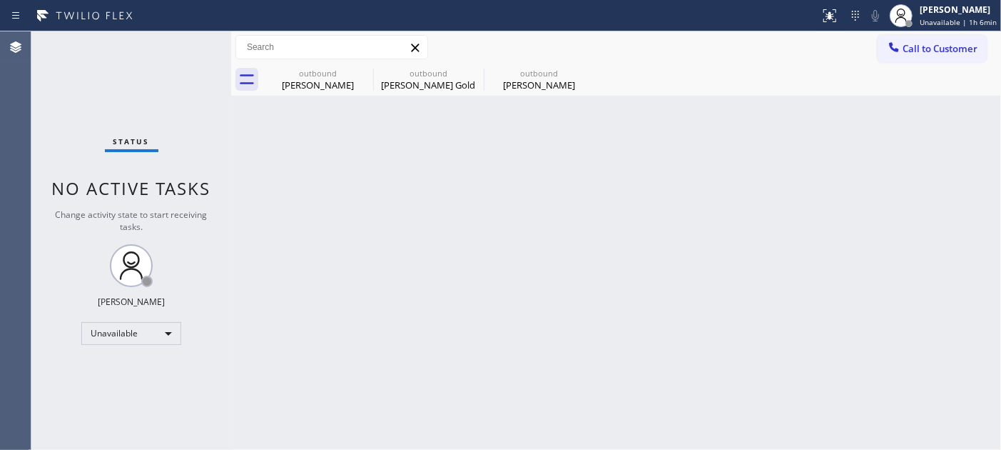
drag, startPoint x: 930, startPoint y: 48, endPoint x: 576, endPoint y: 246, distance: 405.7
click at [928, 48] on span "Call to Customer" at bounding box center [940, 48] width 75 height 13
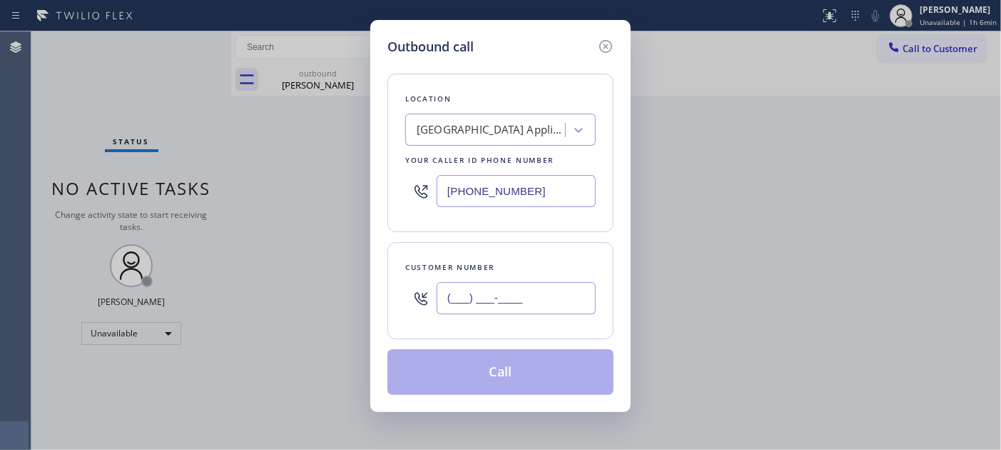
click at [496, 310] on input "(___) ___-____" at bounding box center [516, 298] width 159 height 32
paste input "773) 949-0182"
type input "(773) 949-0182"
